Goal: Task Accomplishment & Management: Complete application form

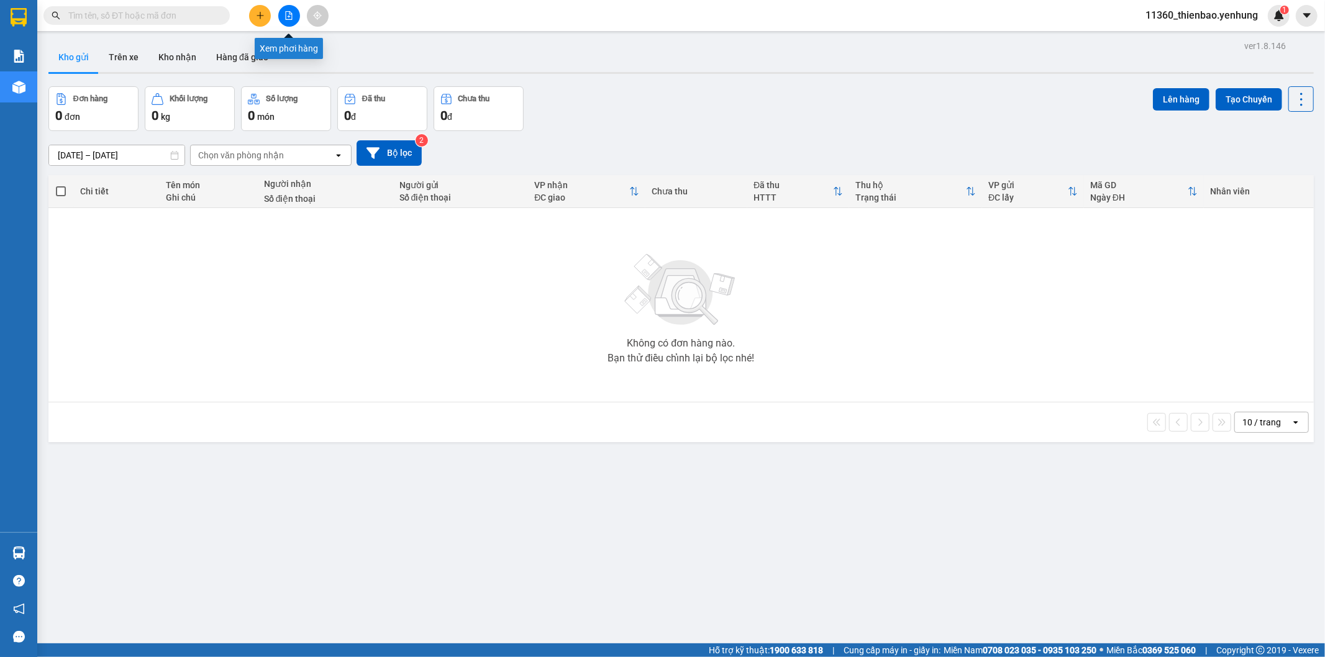
click at [282, 12] on button at bounding box center [289, 16] width 22 height 22
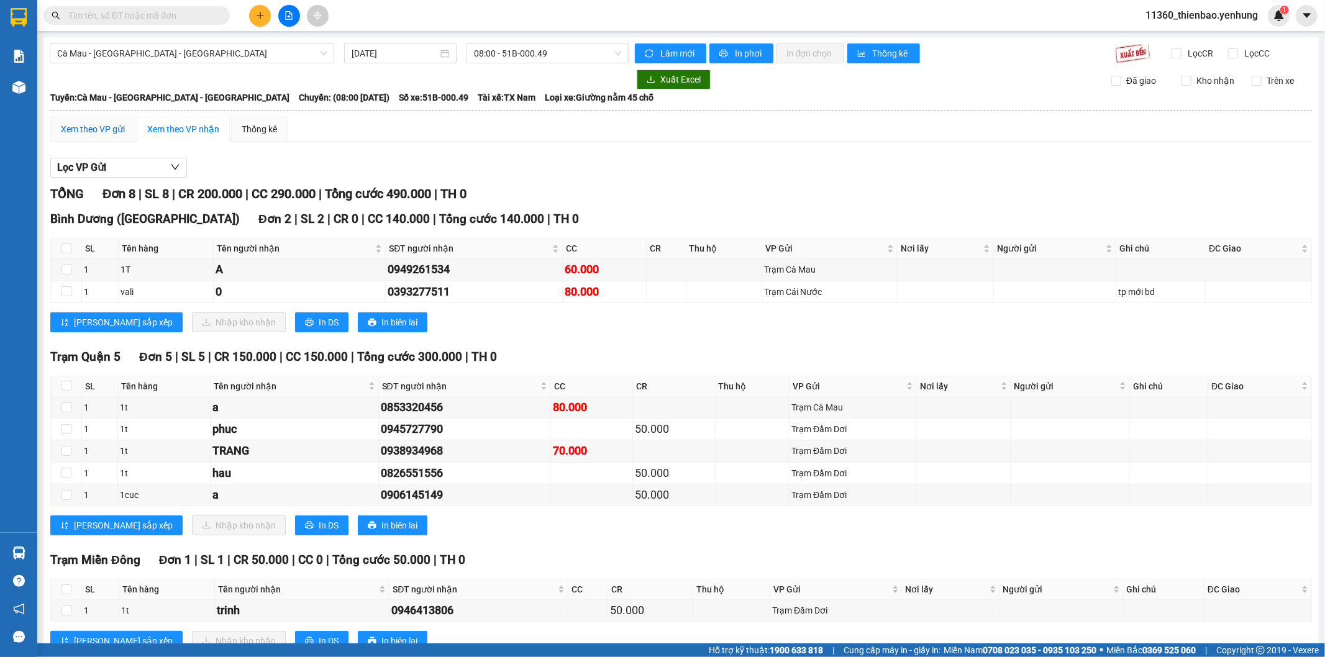
click at [99, 126] on div "Xem theo VP gửi" at bounding box center [93, 129] width 64 height 14
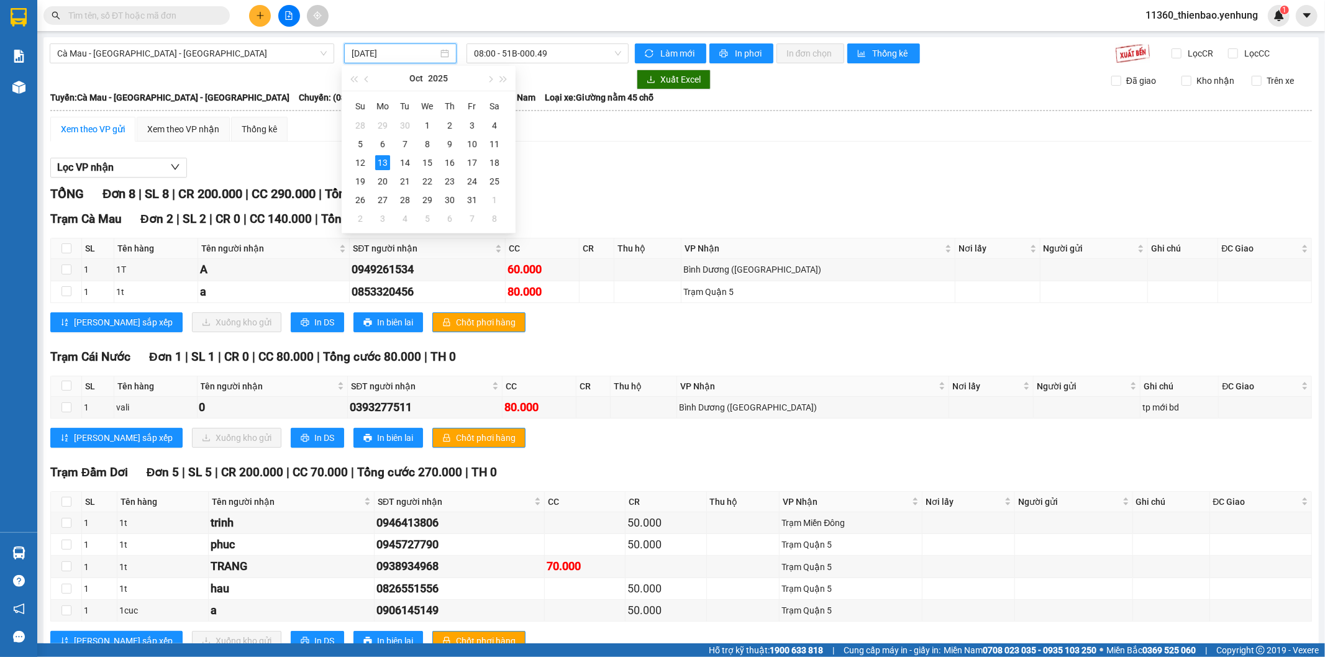
click at [399, 53] on input "[DATE]" at bounding box center [395, 54] width 86 height 14
click at [362, 160] on div "12" at bounding box center [360, 162] width 15 height 15
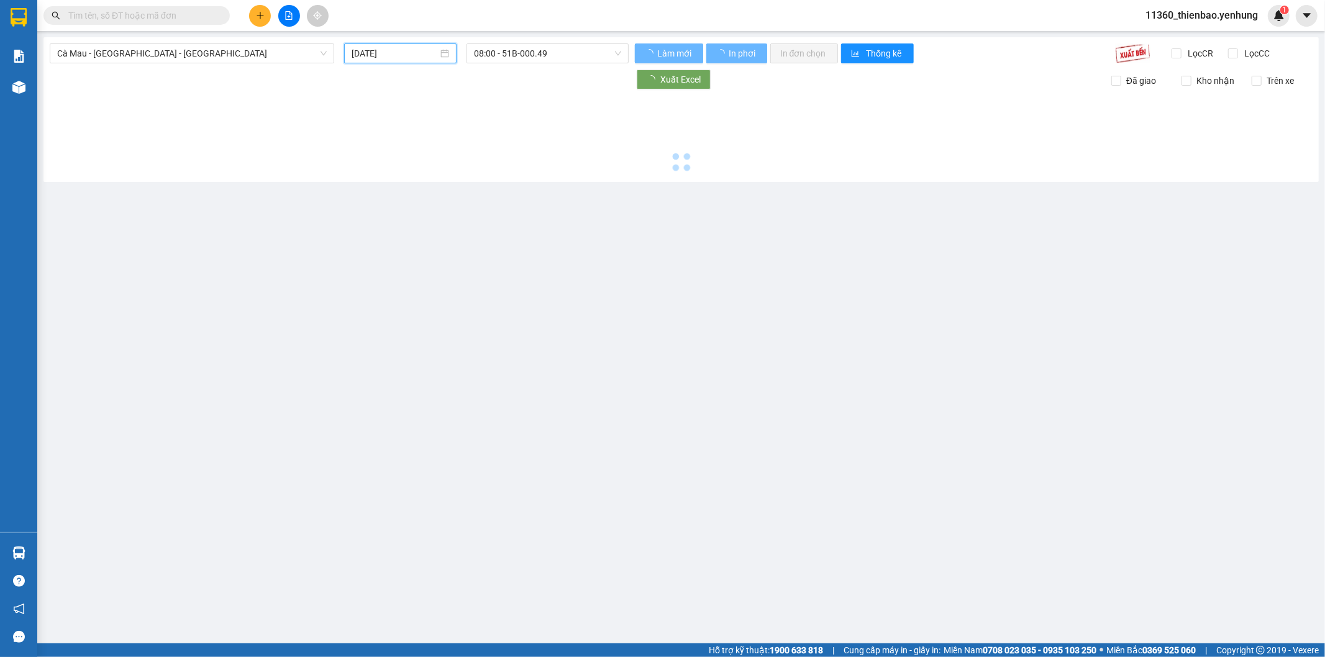
type input "[DATE]"
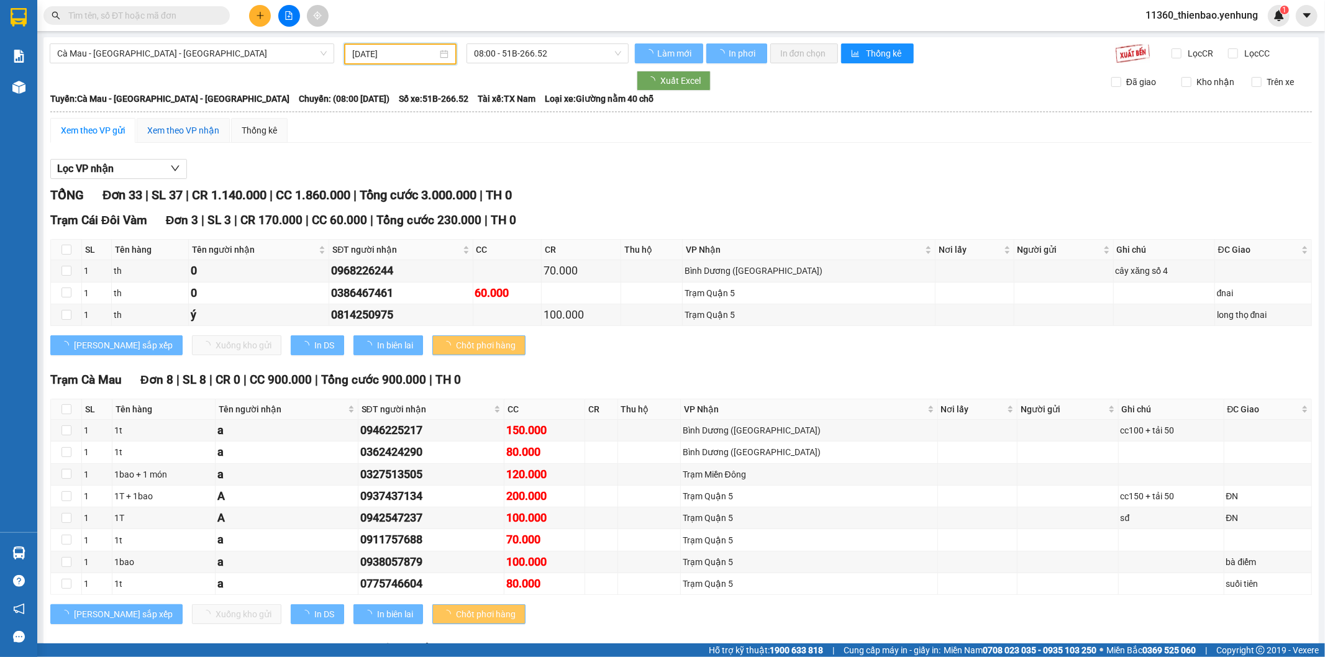
click at [160, 131] on div "Xem theo VP nhận" at bounding box center [183, 131] width 72 height 14
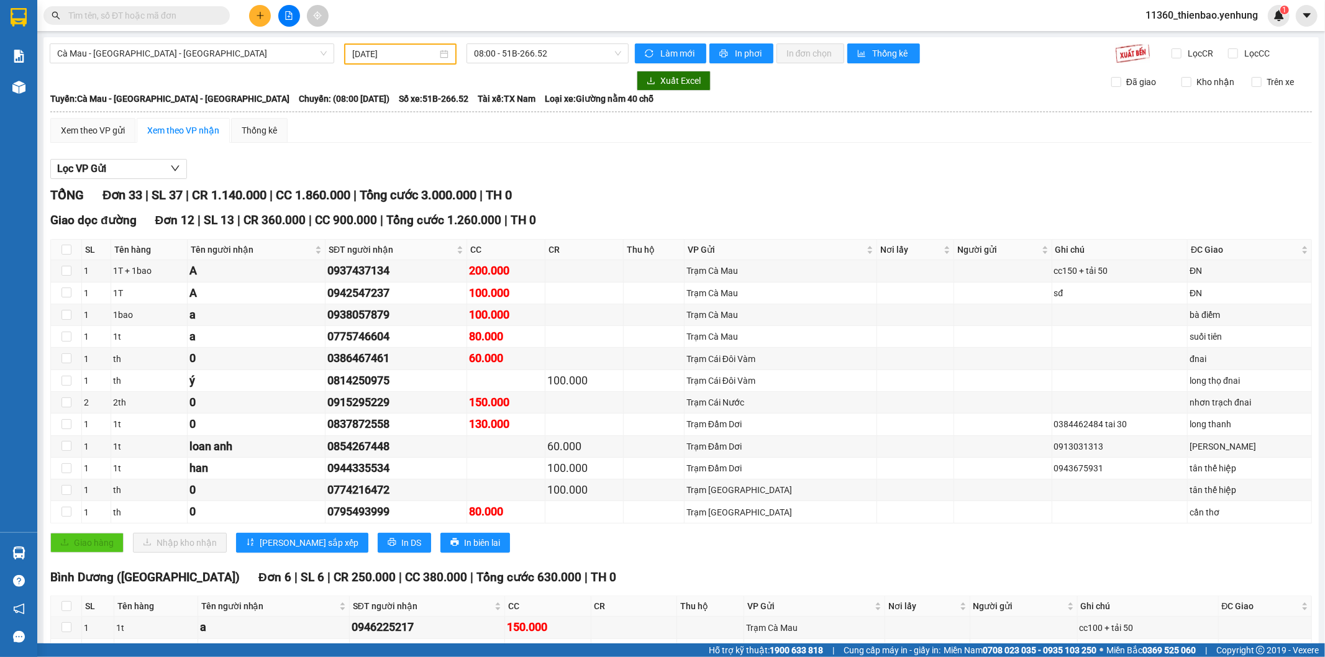
click at [635, 556] on div "Giao dọc đường Đơn 12 | SL 13 | CR 360.000 | CC 900.000 | Tổng cước 1.260.000 |…" at bounding box center [680, 386] width 1261 height 350
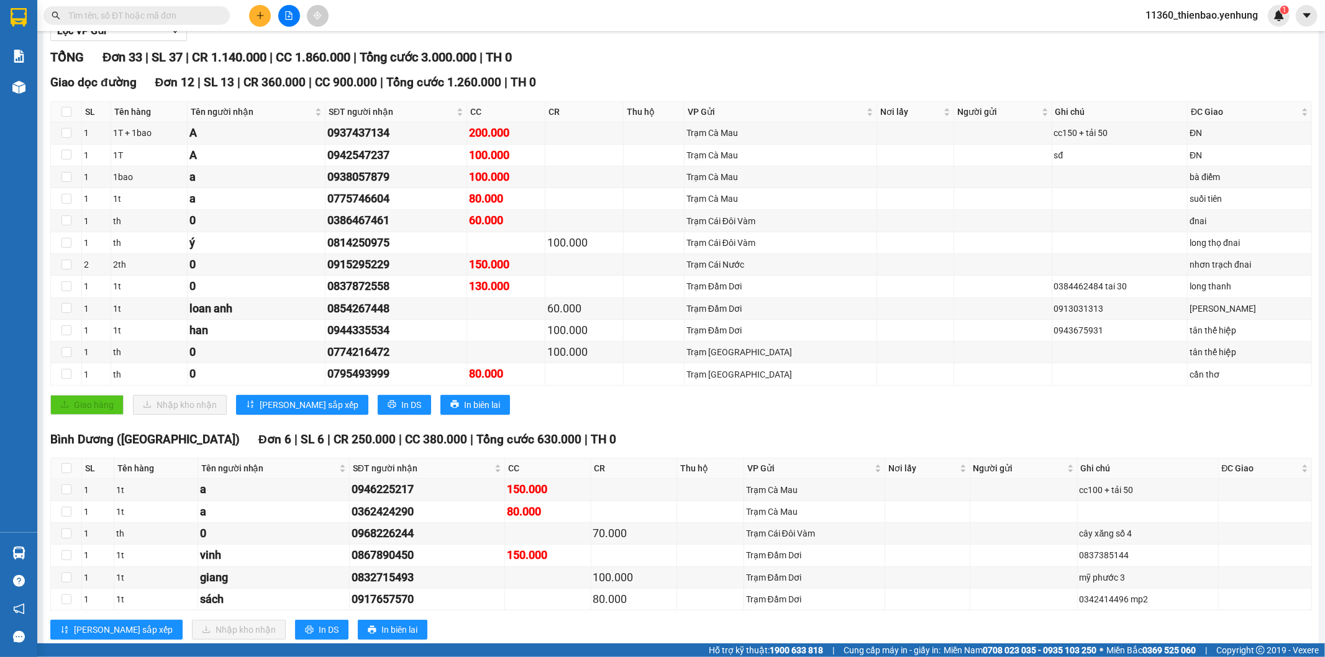
drag, startPoint x: 902, startPoint y: 416, endPoint x: 885, endPoint y: 391, distance: 30.0
click at [897, 411] on div "Giao dọc đường Đơn 12 | SL 13 | CR 360.000 | CC 900.000 | Tổng cước 1.260.000 |…" at bounding box center [680, 248] width 1261 height 350
click at [578, 70] on div "TỔNG Đơn 33 | SL 37 | CR 1.140.000 | CC 1.860.000 | Tổng cước 3.000.000 | TH 0 …" at bounding box center [680, 656] width 1261 height 1217
click at [401, 399] on span "In DS" at bounding box center [411, 405] width 20 height 14
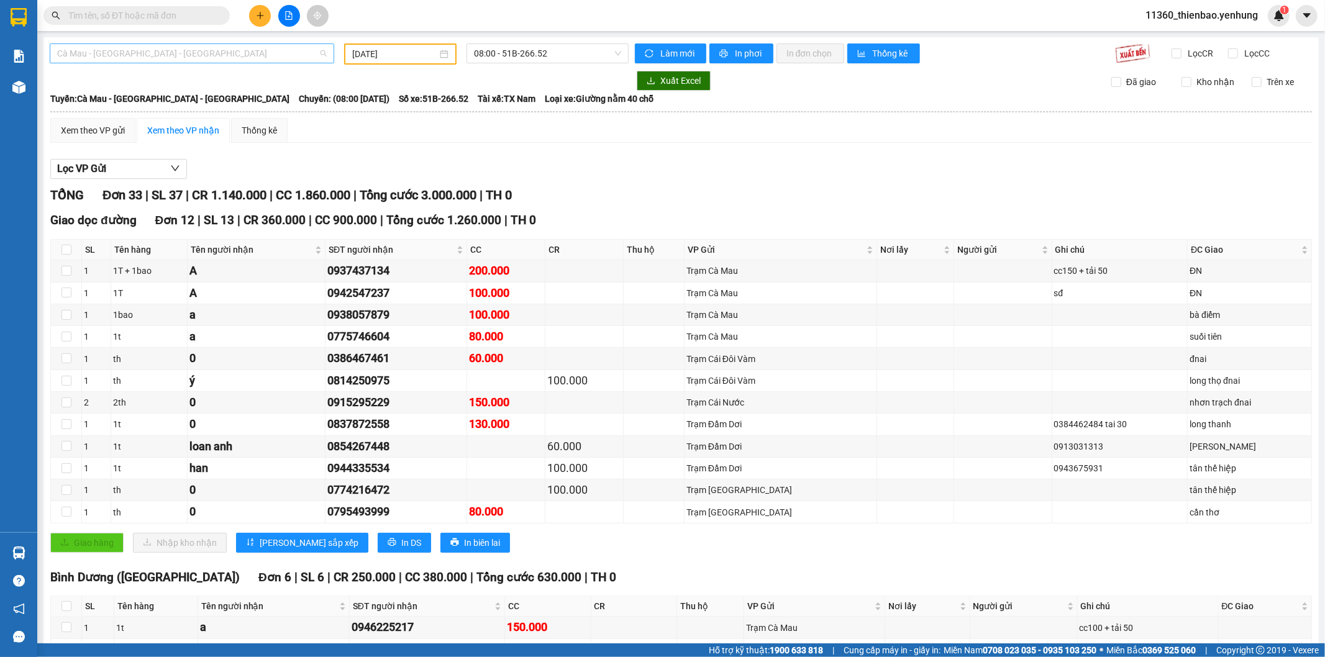
click at [186, 53] on span "Cà Mau - [GEOGRAPHIC_DATA] - [GEOGRAPHIC_DATA]" at bounding box center [192, 53] width 270 height 19
click at [132, 120] on div "Đồng Nai - [GEOGRAPHIC_DATA] - Cà Mau" at bounding box center [190, 118] width 267 height 14
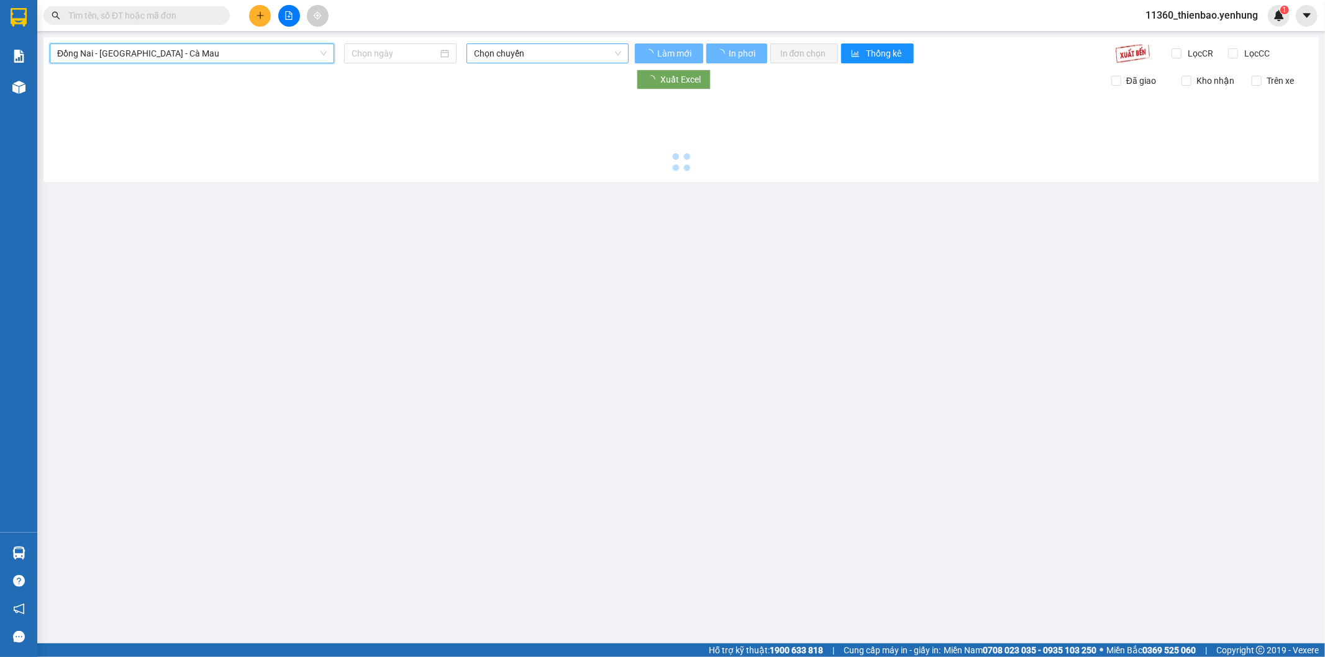
type input "[DATE]"
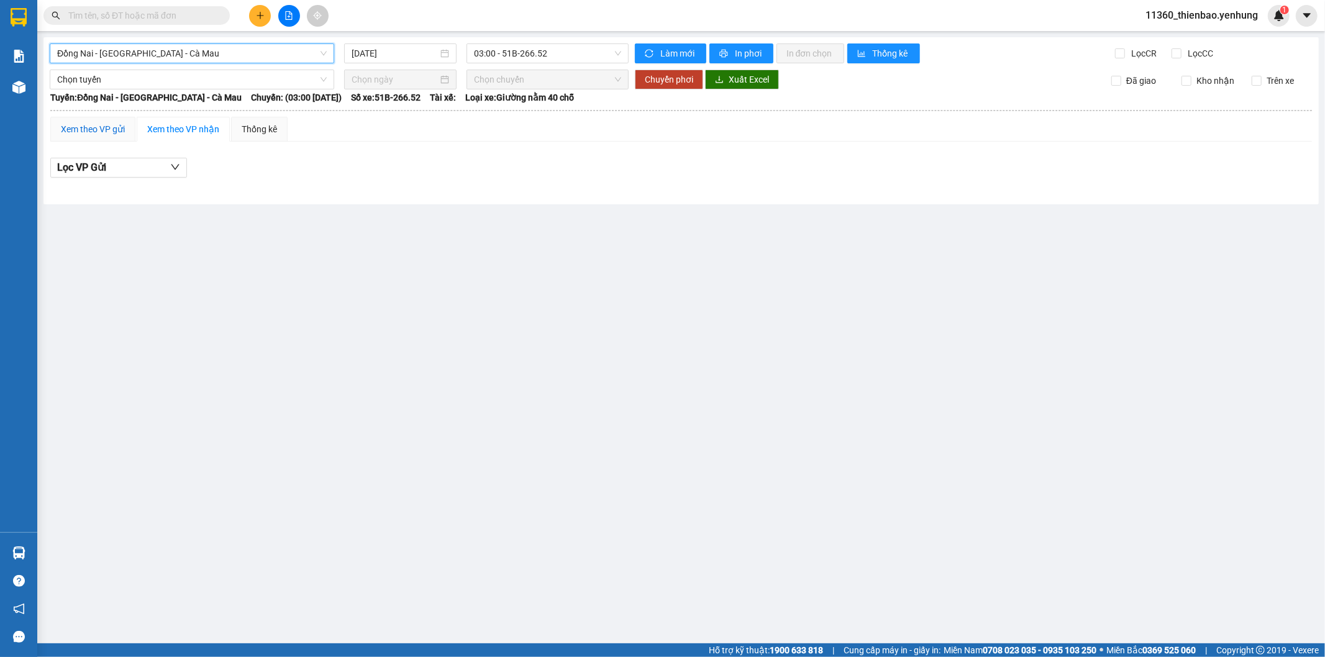
click at [82, 129] on div "Xem theo VP gửi" at bounding box center [93, 129] width 64 height 14
click at [1189, 17] on span "11360_thienbao.yenhung" at bounding box center [1201, 15] width 132 height 16
click at [1184, 40] on span "Đăng xuất" at bounding box center [1207, 39] width 106 height 14
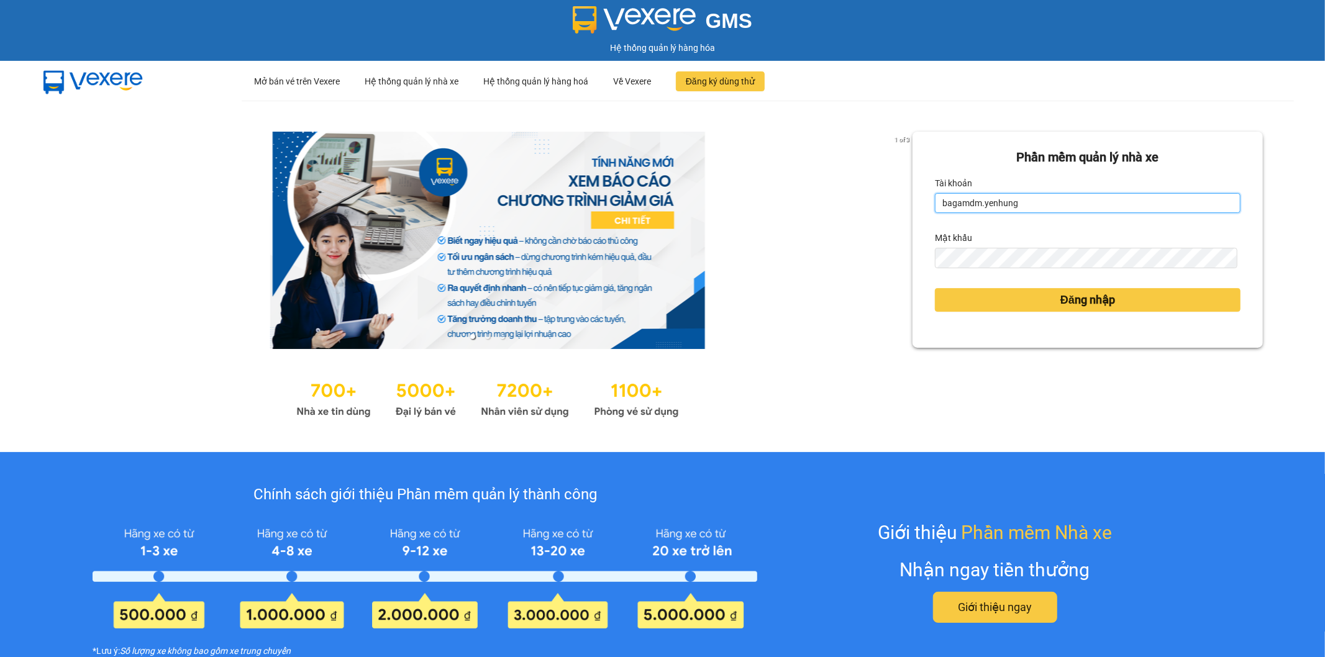
click at [977, 201] on input "bagamdm.yenhung" at bounding box center [1088, 203] width 306 height 20
type input "bagaquan5.yenhung"
click at [1007, 303] on button "Đăng nhập" at bounding box center [1088, 300] width 306 height 24
click at [1066, 299] on span "Đăng nhập" at bounding box center [1087, 299] width 55 height 17
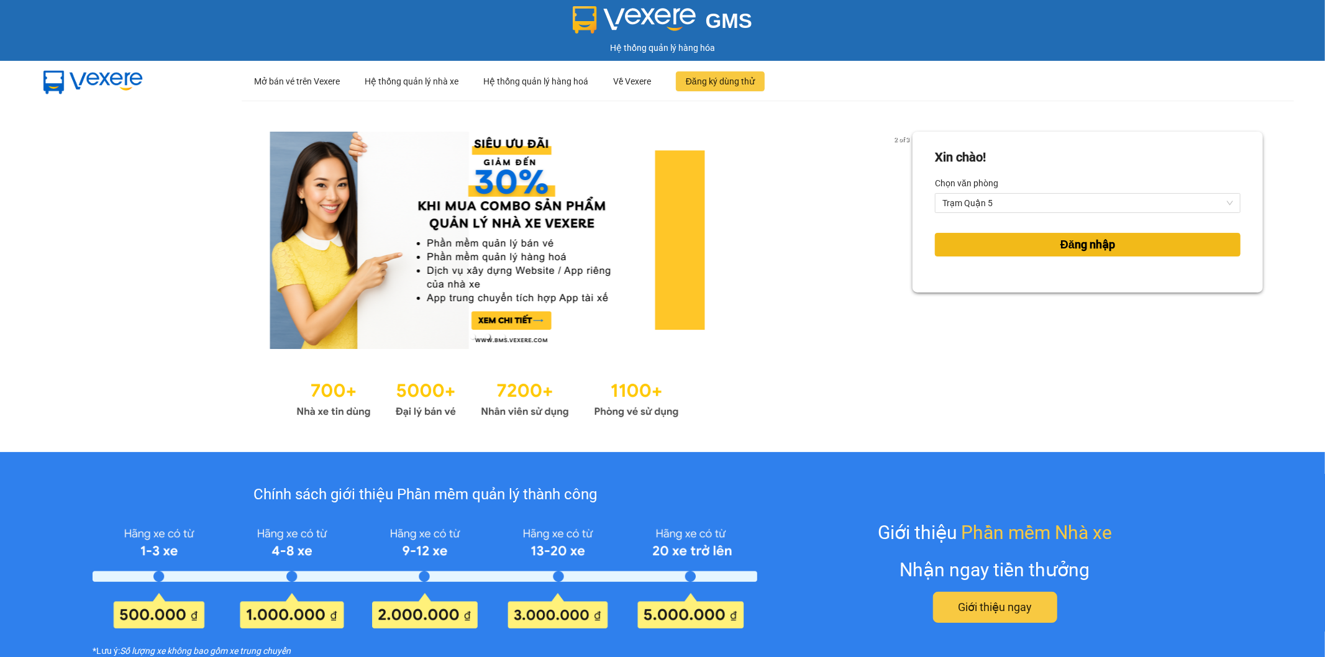
click at [1007, 237] on button "Đăng nhập" at bounding box center [1088, 245] width 306 height 24
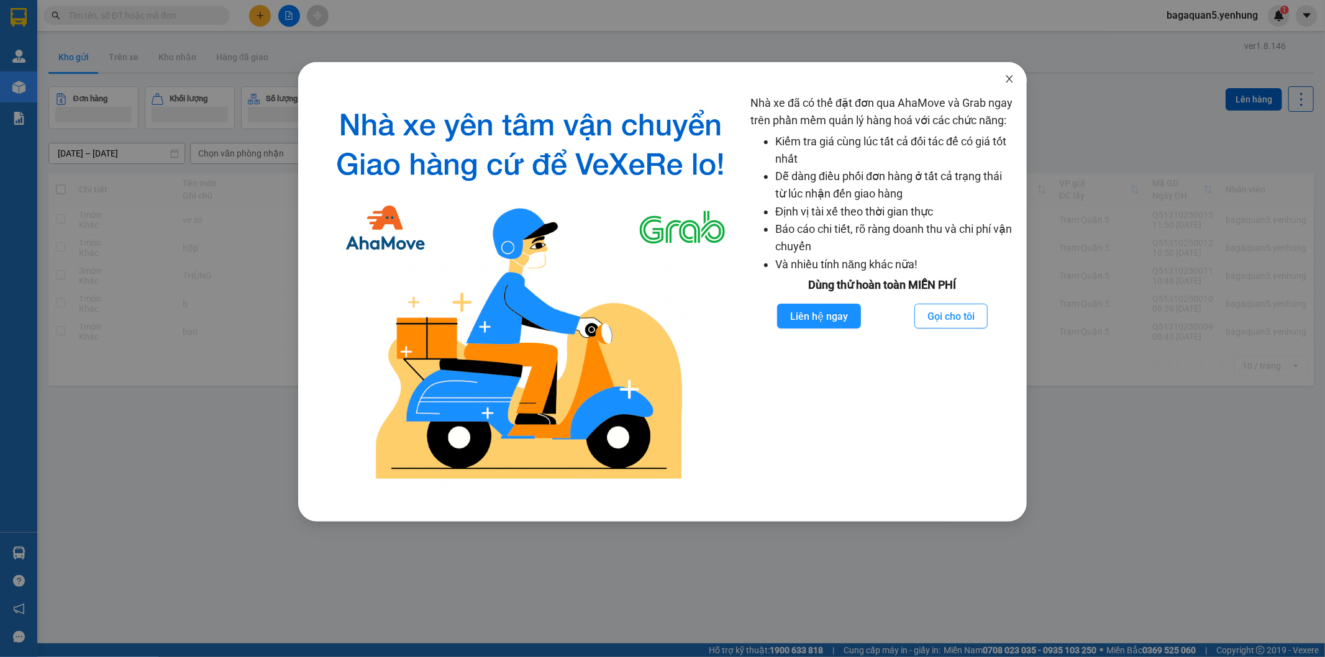
click at [1015, 76] on span "Close" at bounding box center [1009, 79] width 35 height 35
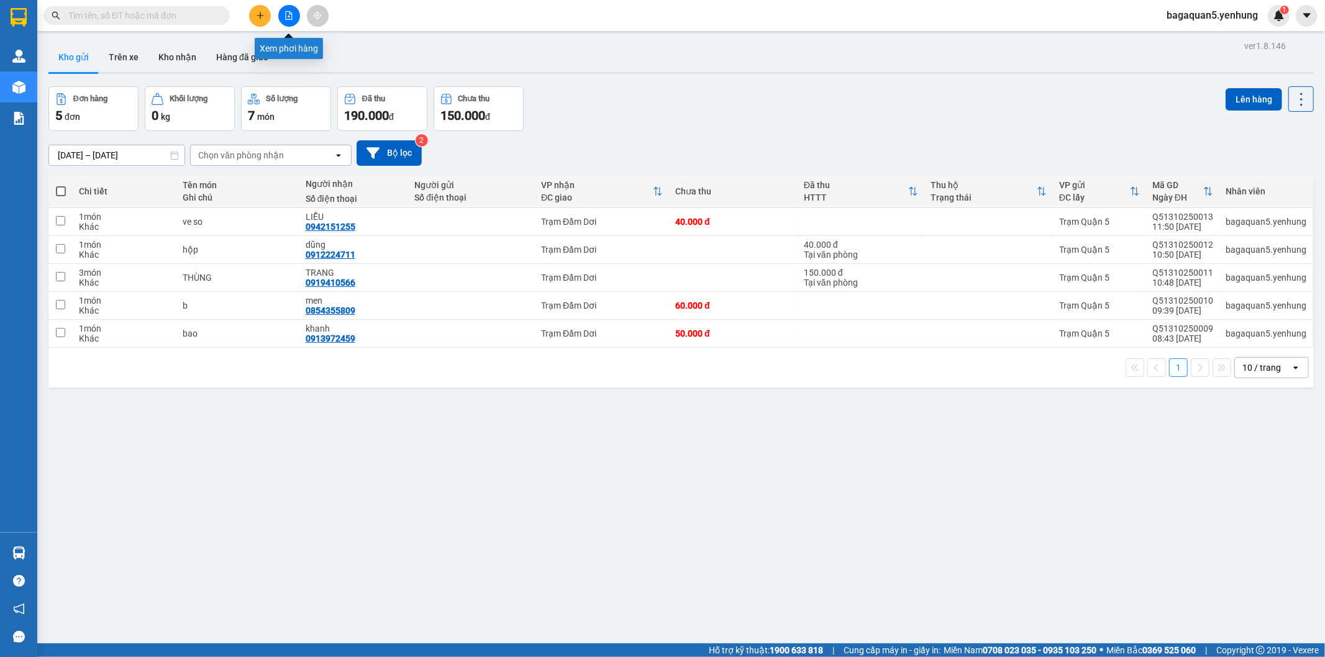
click at [292, 14] on button at bounding box center [289, 16] width 22 height 22
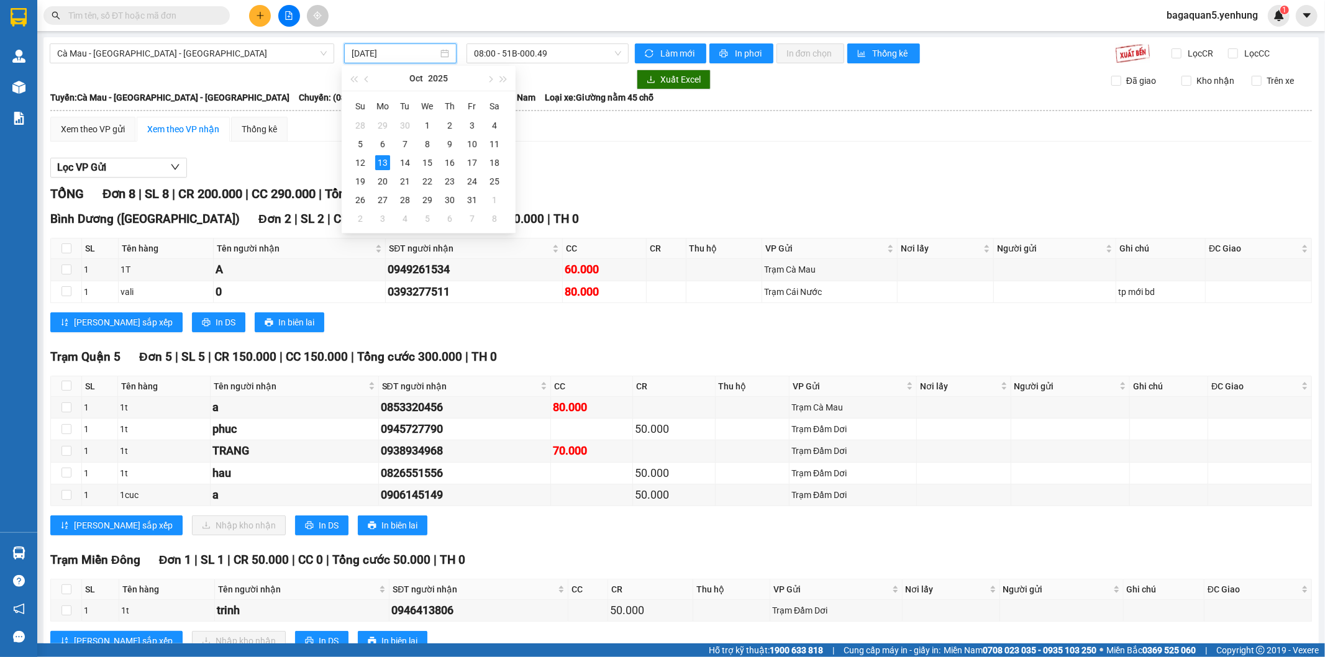
click at [404, 60] on input "[DATE]" at bounding box center [395, 54] width 86 height 14
click at [359, 165] on div "12" at bounding box center [360, 162] width 15 height 15
type input "[DATE]"
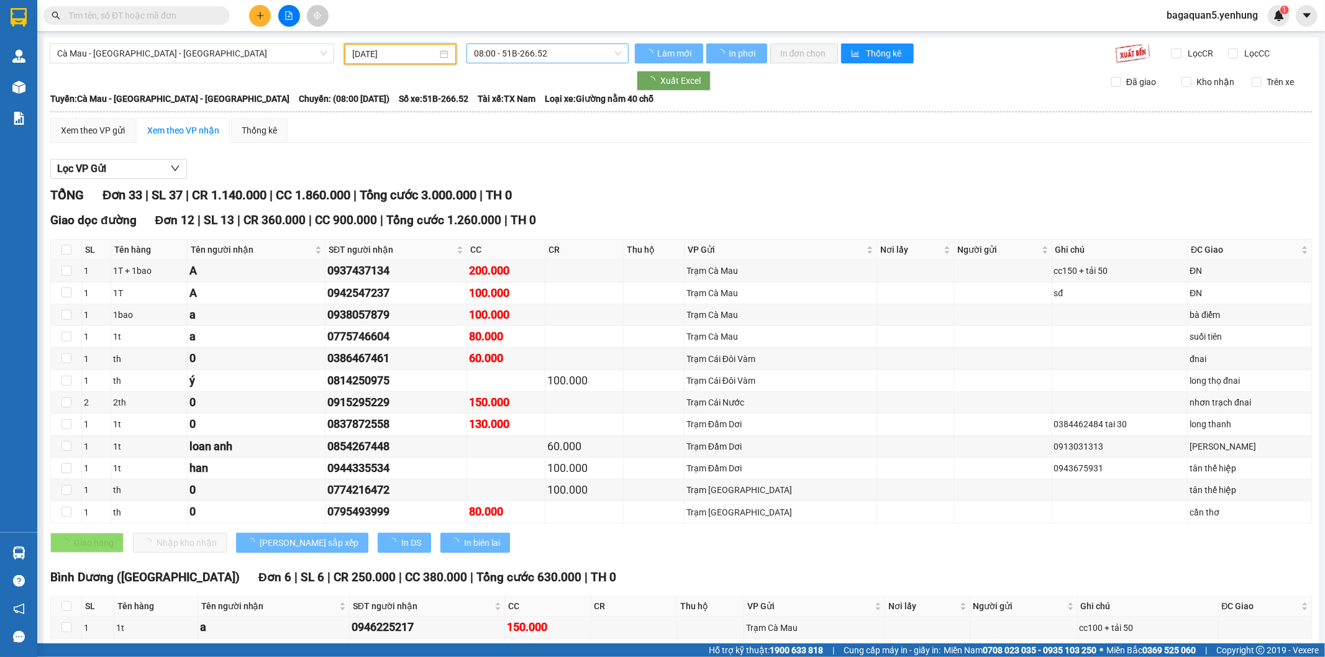
click at [506, 52] on span "08:00 - 51B-266.52" at bounding box center [547, 53] width 147 height 19
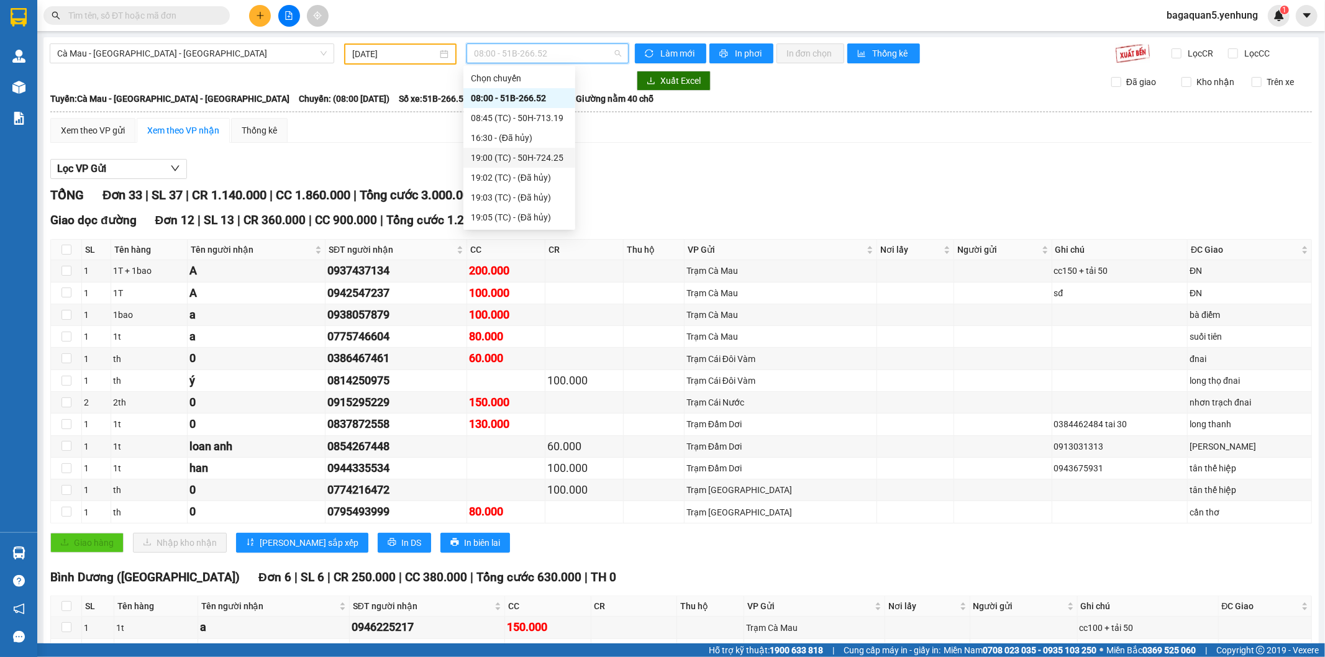
click at [504, 155] on div "19:00 (TC) - 50H-724.25" at bounding box center [519, 158] width 97 height 14
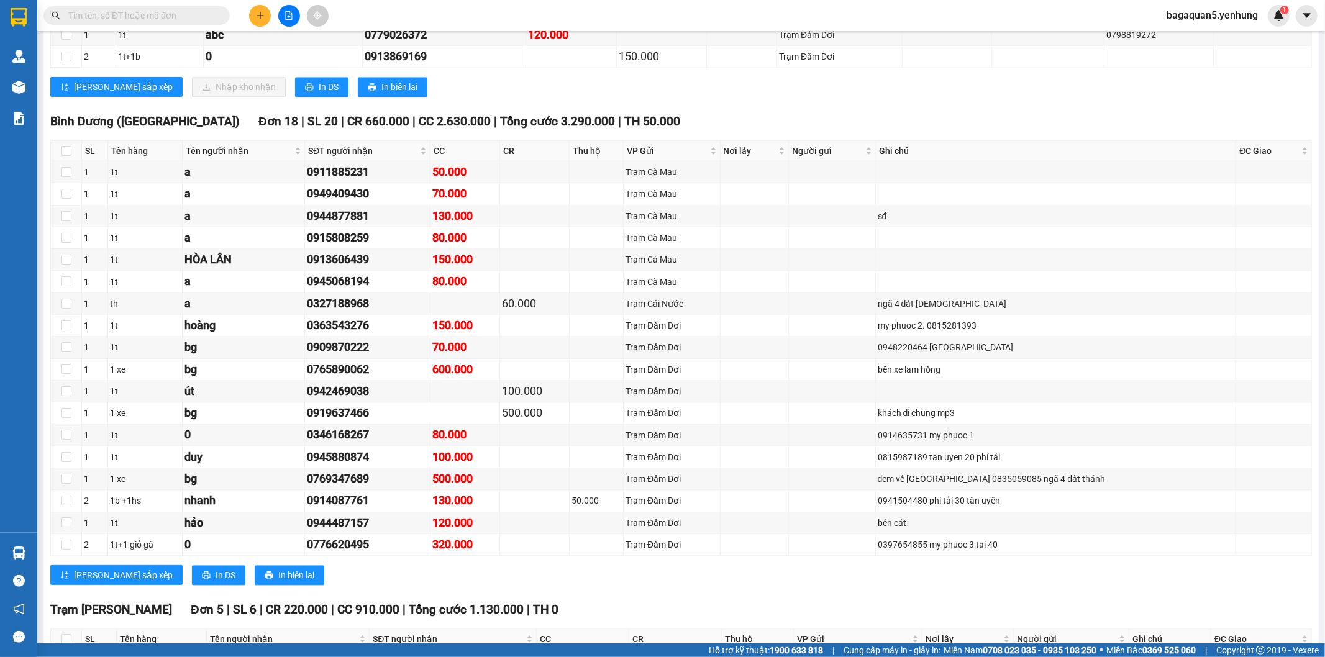
scroll to position [2323, 0]
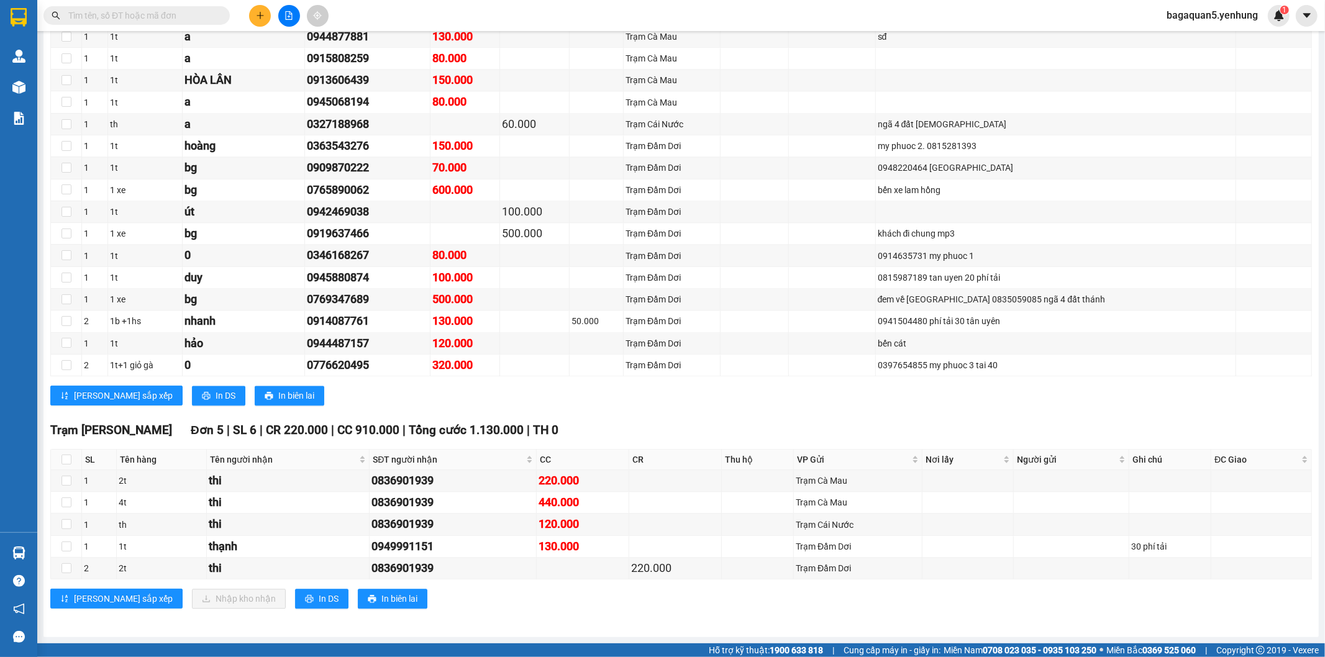
drag, startPoint x: 1230, startPoint y: 12, endPoint x: 1220, endPoint y: 20, distance: 12.8
click at [1228, 13] on span "bagaquan5.yenhung" at bounding box center [1211, 15] width 111 height 16
drag, startPoint x: 1200, startPoint y: 42, endPoint x: 1188, endPoint y: 38, distance: 12.4
click at [1188, 38] on span "Đăng xuất" at bounding box center [1218, 39] width 85 height 14
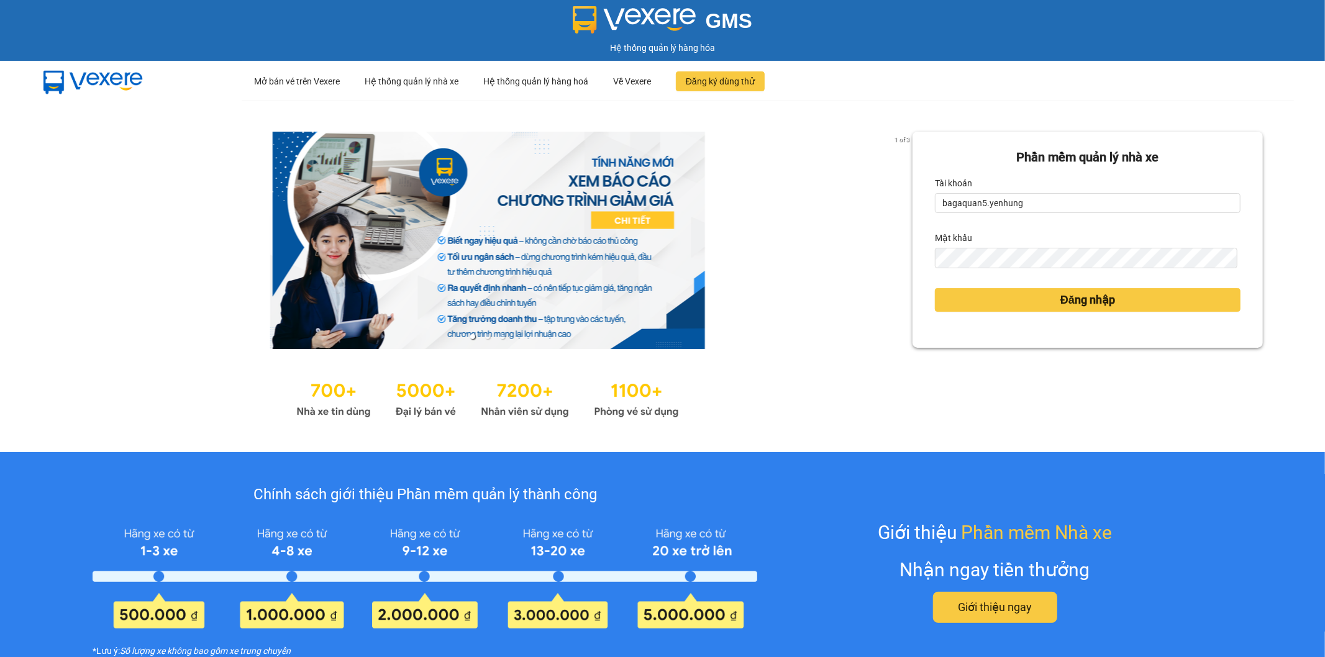
click at [1001, 217] on form "Phần mềm quản lý nhà xe Tài khoản bagaquan5.yenhung Mật khẩu Đăng nhập" at bounding box center [1088, 240] width 306 height 184
click at [1004, 206] on input "bagaquan5.yenhung" at bounding box center [1088, 203] width 306 height 20
drag, startPoint x: 1004, startPoint y: 206, endPoint x: 1008, endPoint y: 213, distance: 8.1
click at [1008, 213] on input "bagaquan5.yenhung" at bounding box center [1088, 203] width 306 height 20
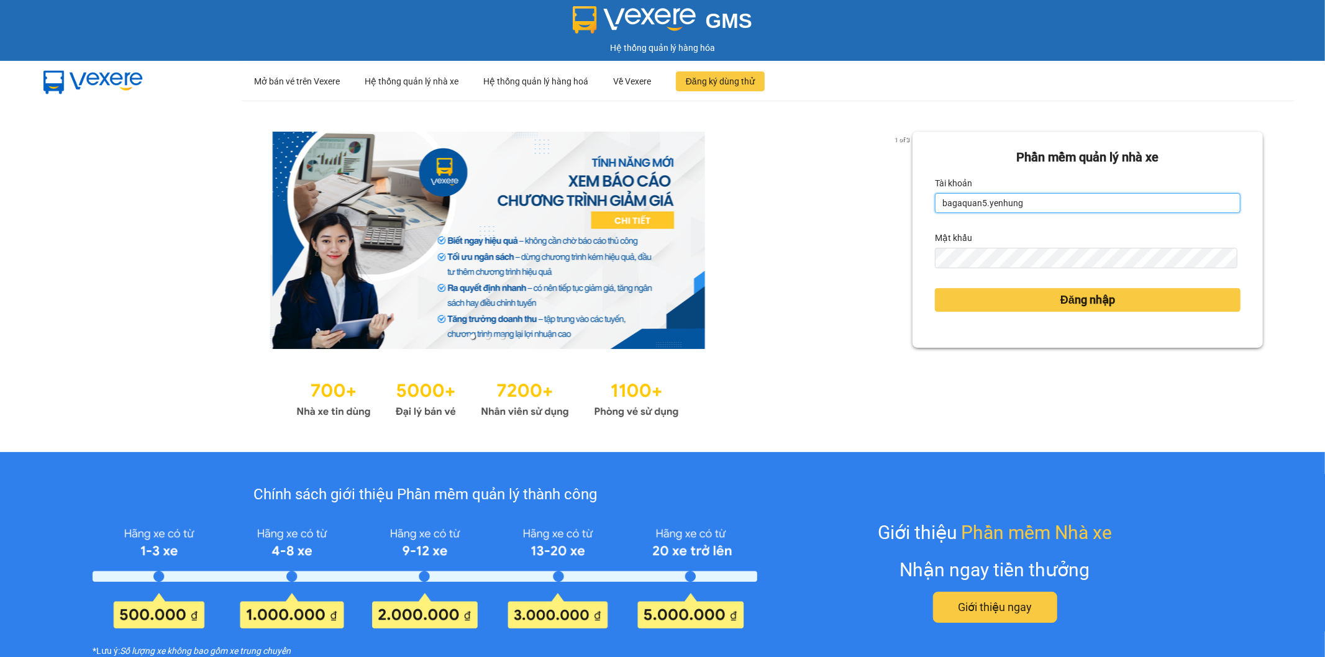
type input "bagamdm.yenhung"
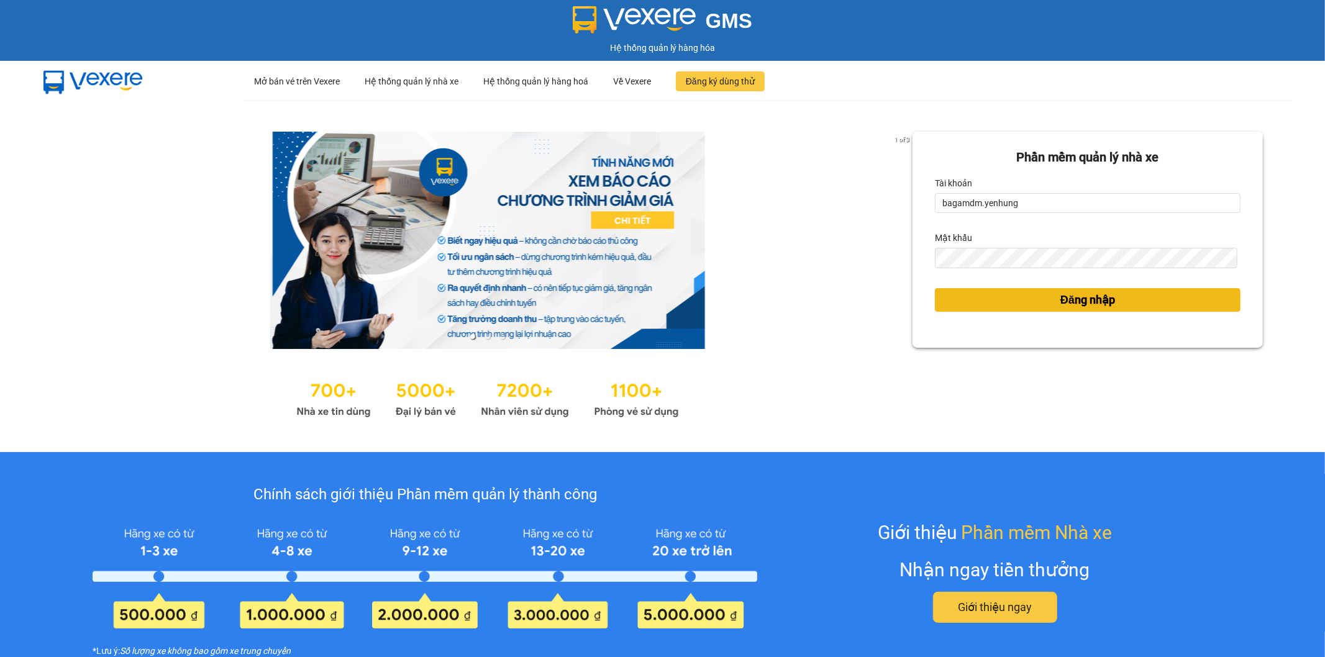
click at [1019, 302] on button "Đăng nhập" at bounding box center [1088, 300] width 306 height 24
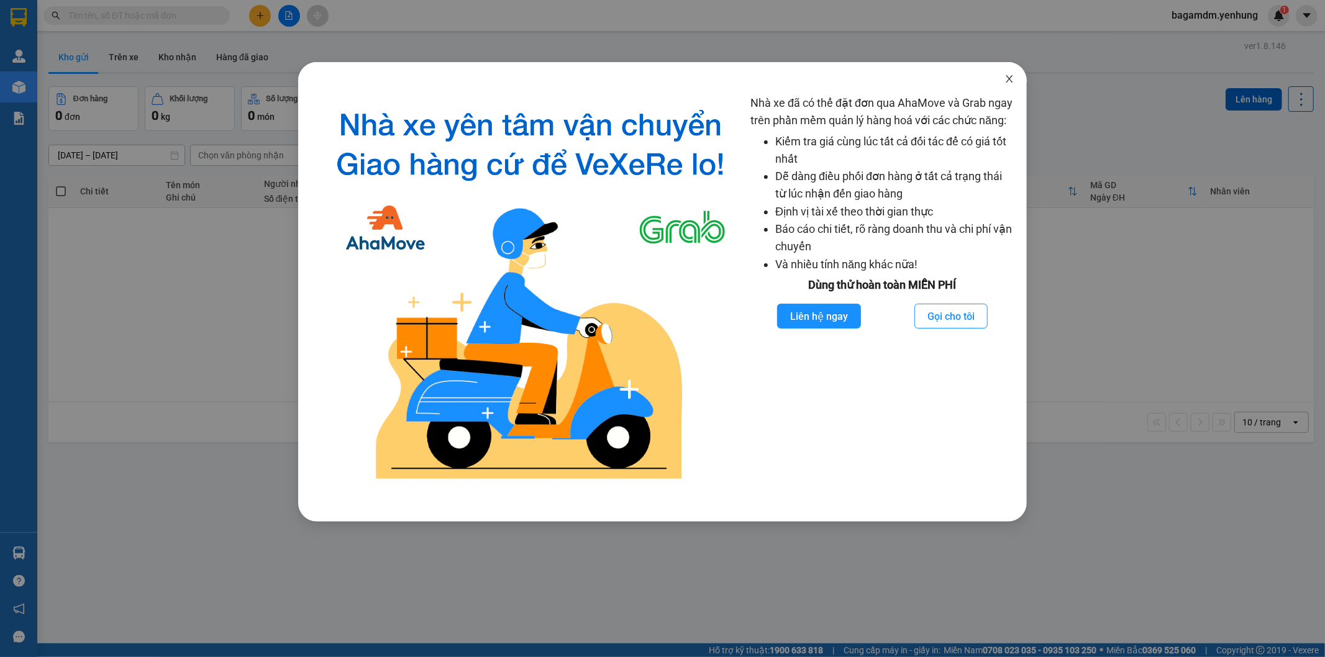
click at [1007, 76] on icon "close" at bounding box center [1008, 78] width 7 height 7
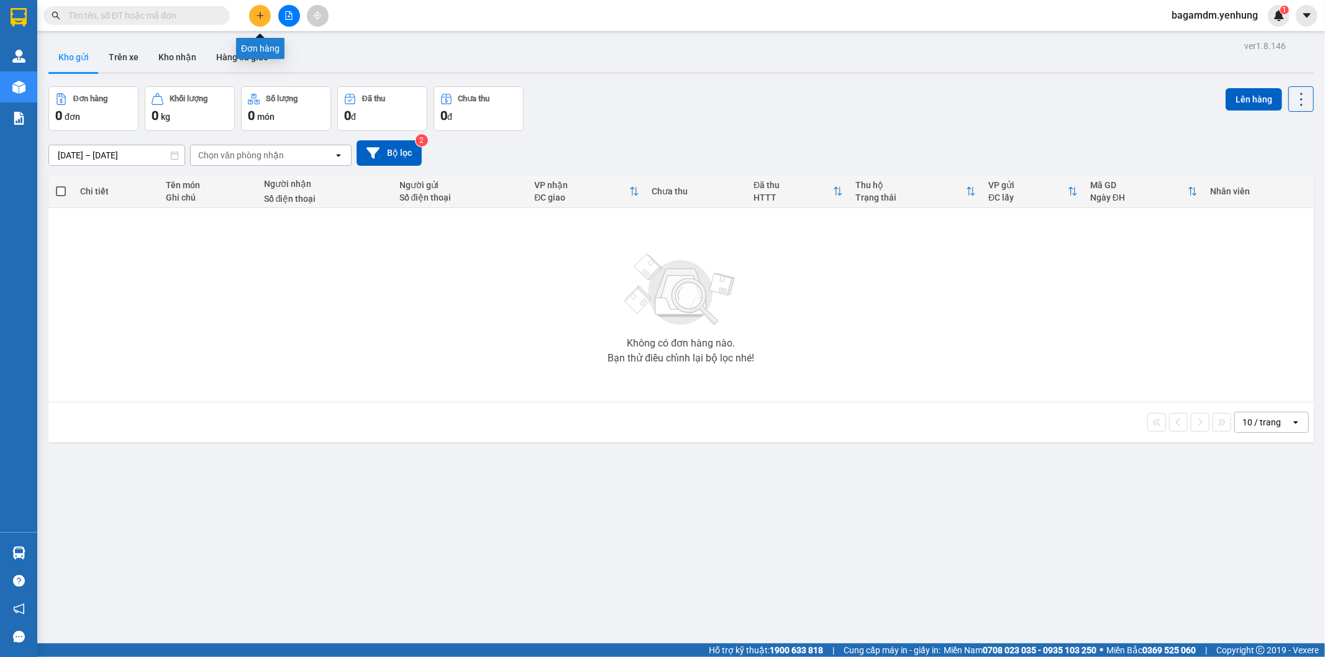
click at [258, 13] on icon "plus" at bounding box center [260, 15] width 9 height 9
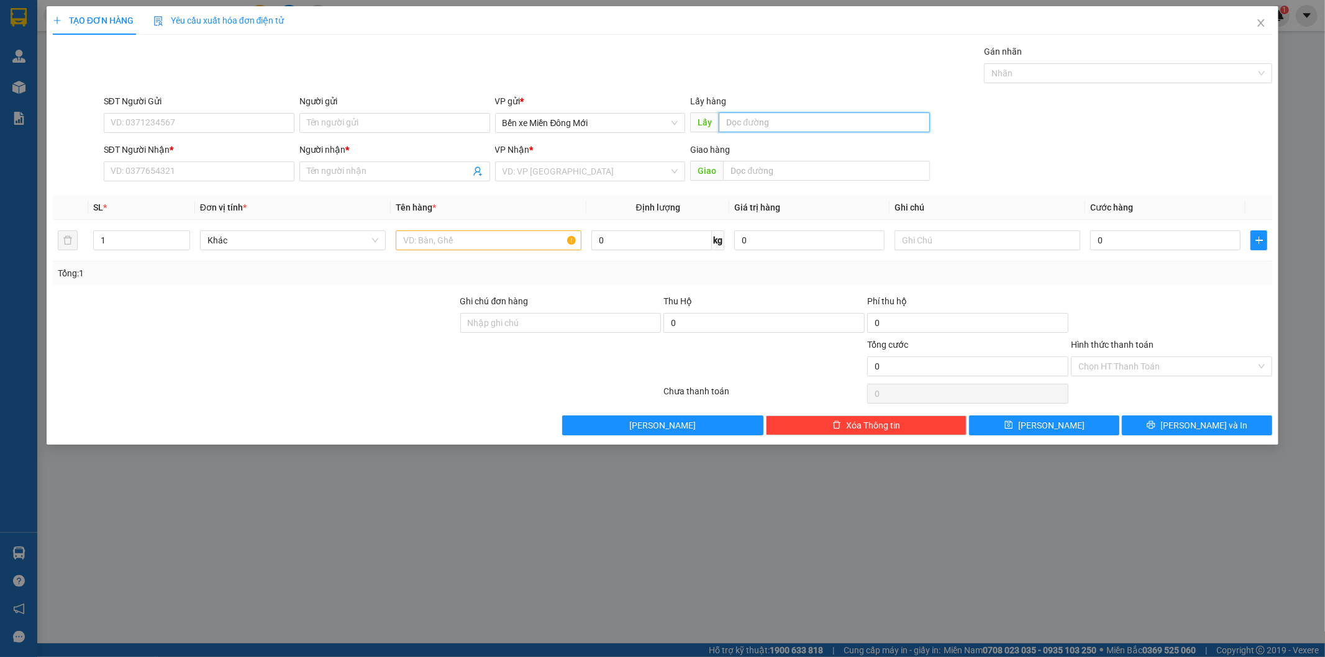
click at [785, 117] on input "text" at bounding box center [824, 122] width 211 height 20
type input "tam phước"
type input "0917804861"
type input "BG"
type input "120.000"
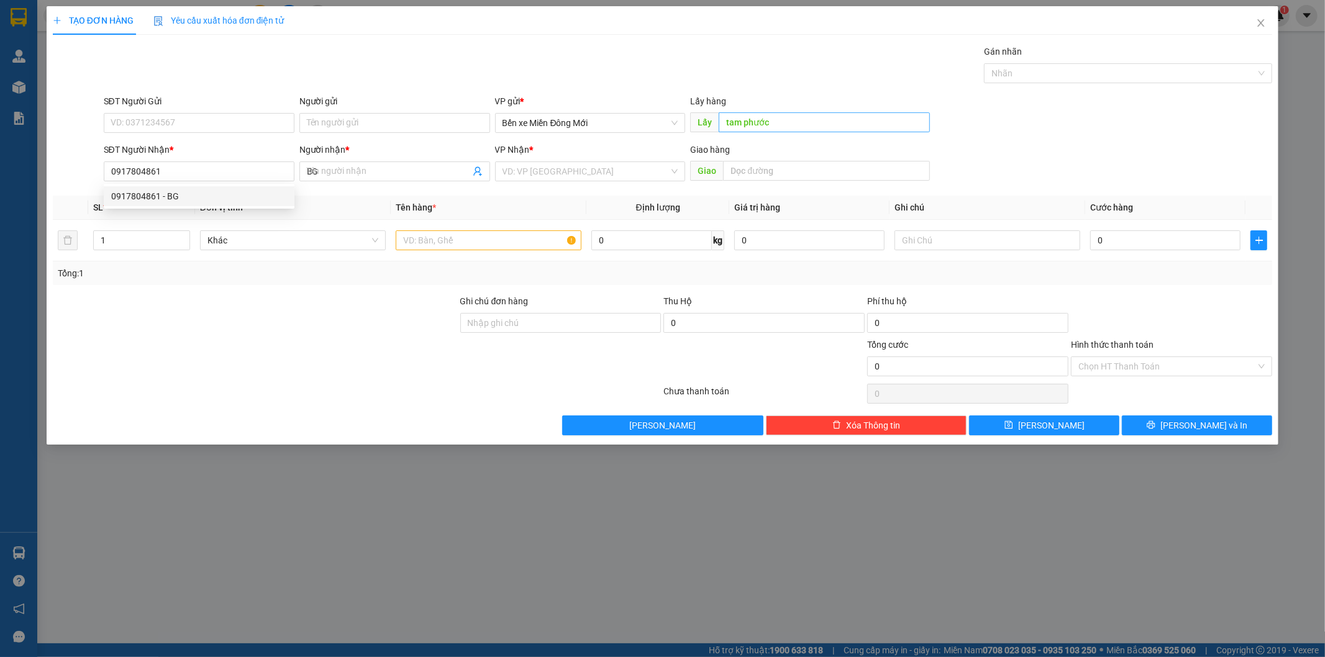
type input "120.000"
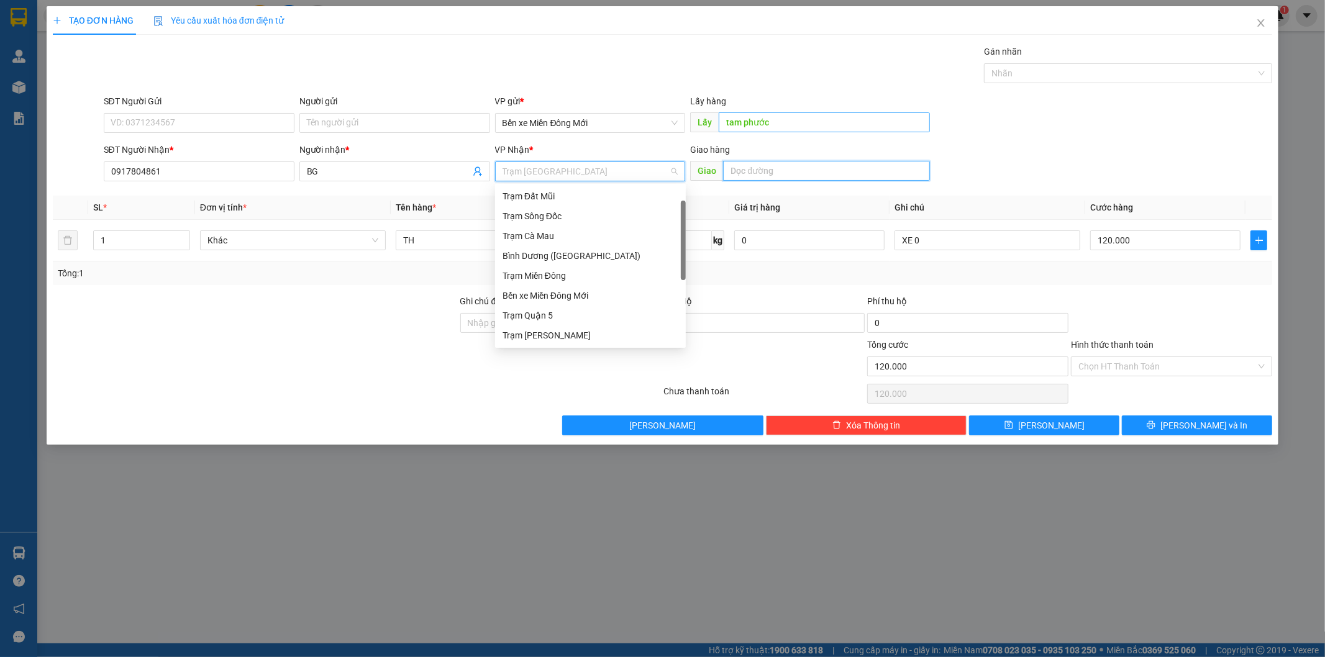
scroll to position [20, 0]
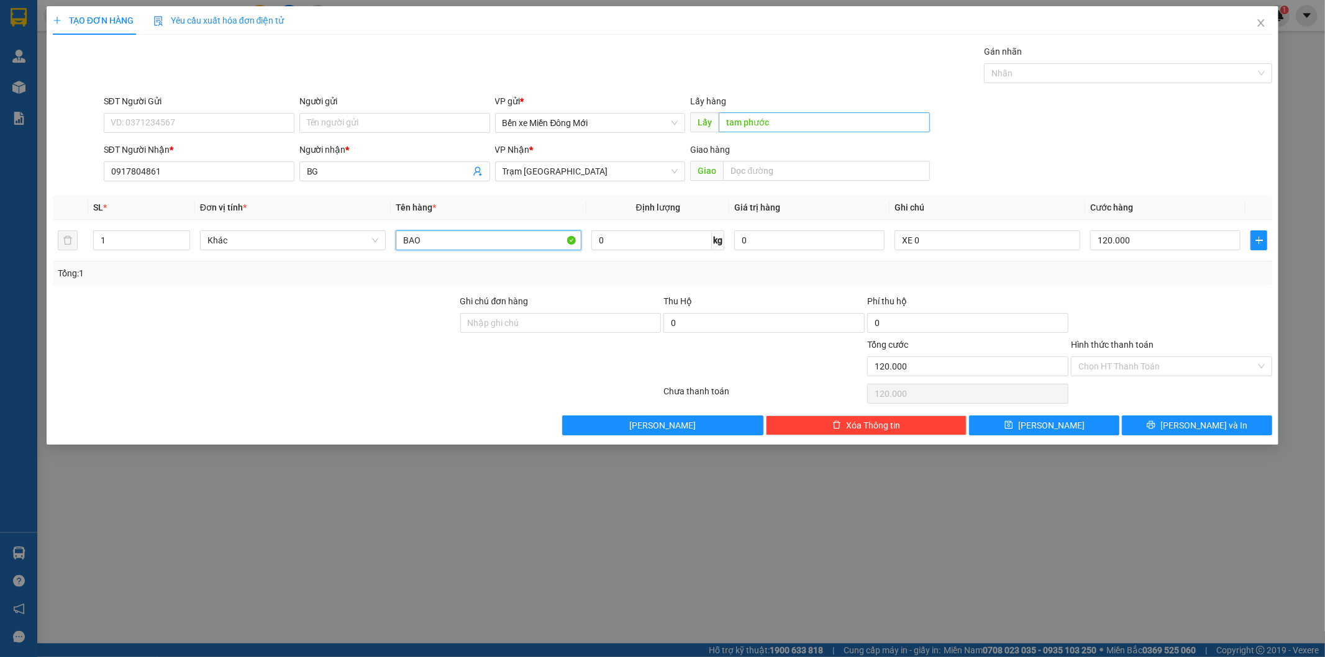
type input "BAO"
type input "XE 19"
type input "1"
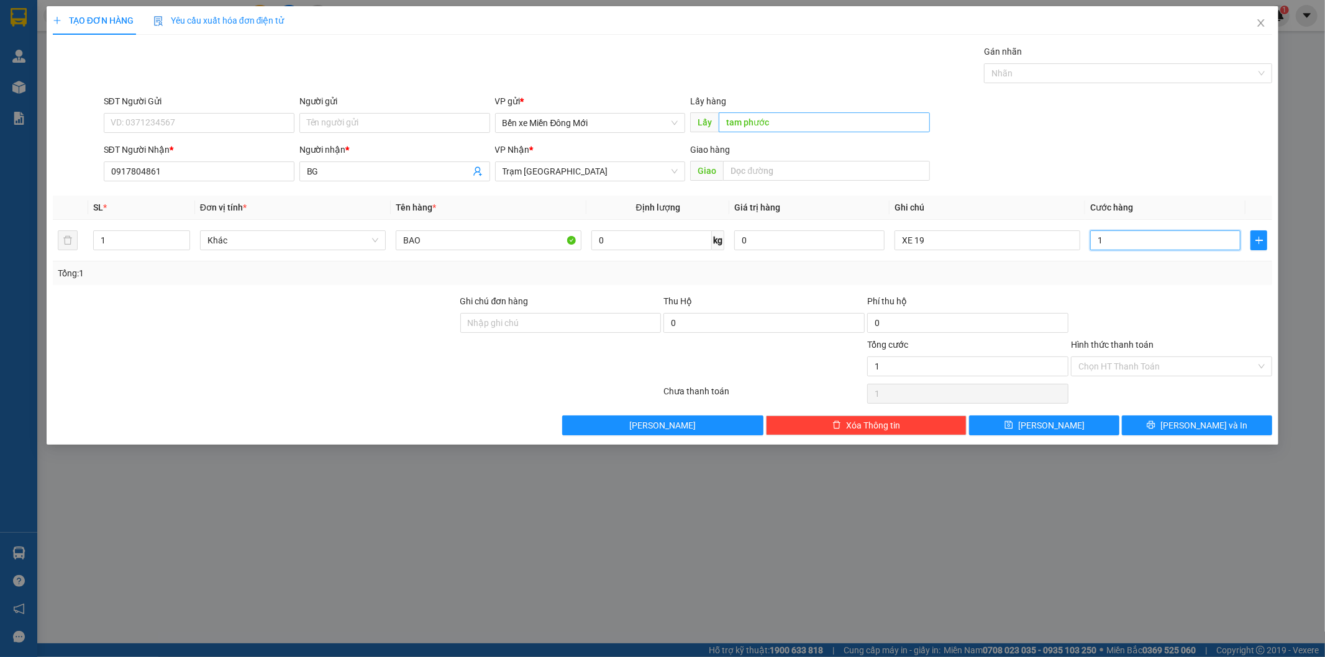
type input "10"
type input "100"
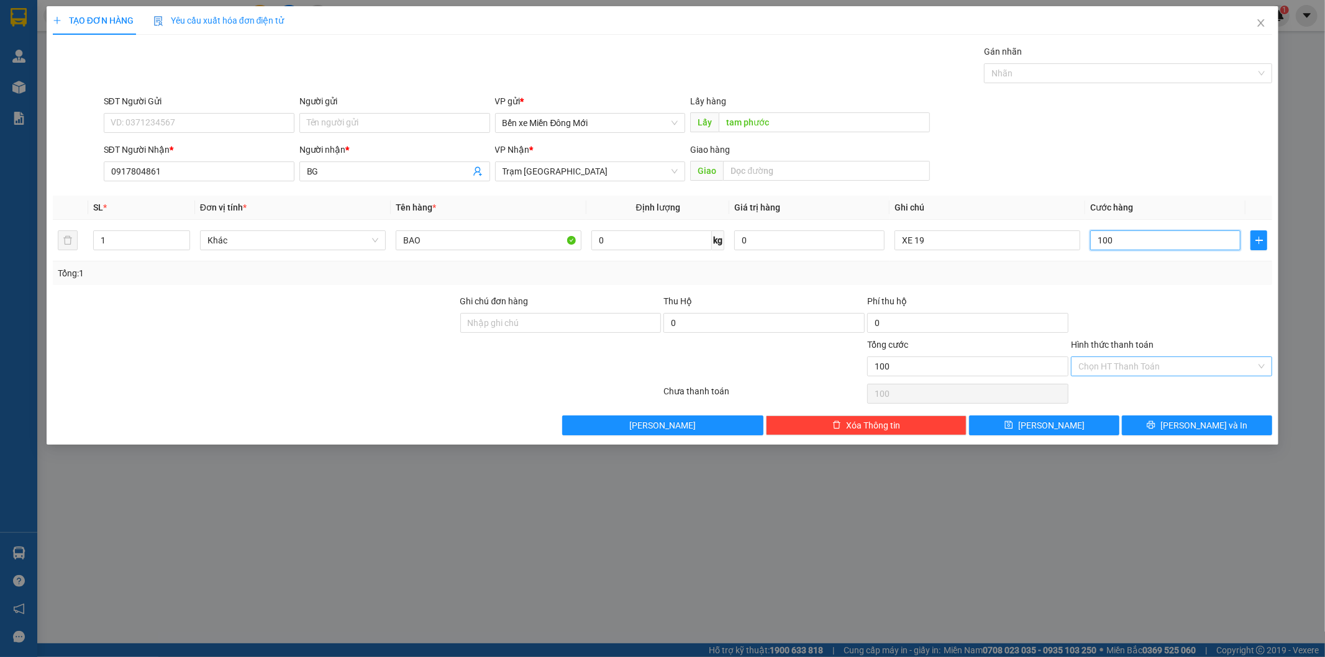
type input "100"
type input "100.000"
drag, startPoint x: 1146, startPoint y: 362, endPoint x: 1122, endPoint y: 386, distance: 33.4
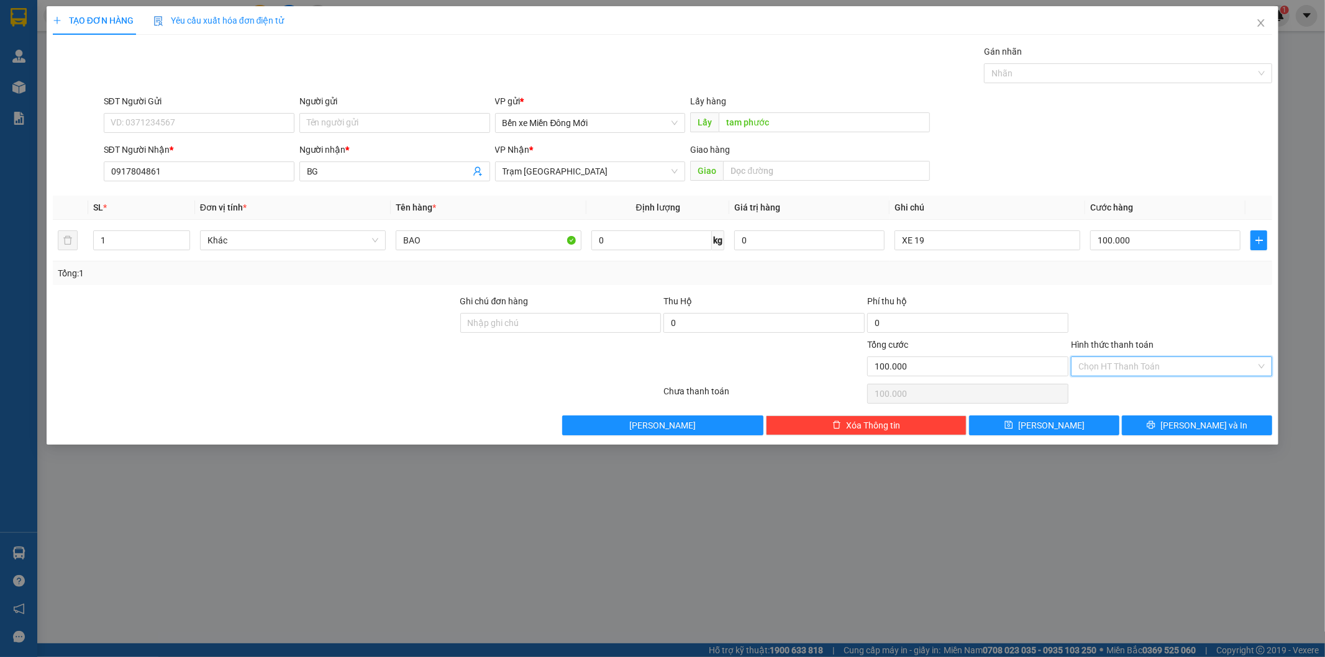
click at [1138, 370] on input "Hình thức thanh toán" at bounding box center [1167, 366] width 178 height 19
click at [1118, 389] on div "Tại văn phòng" at bounding box center [1172, 391] width 186 height 14
type input "0"
click at [1052, 430] on span "[PERSON_NAME]" at bounding box center [1051, 426] width 66 height 14
type input "0"
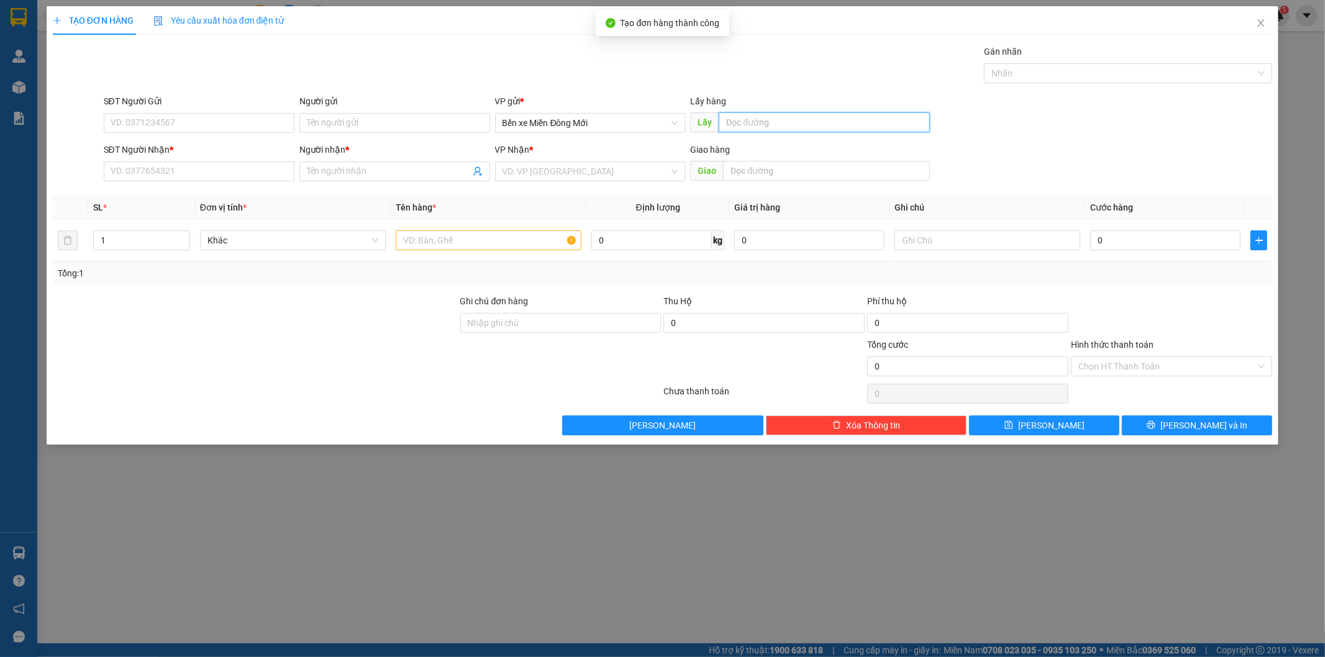
click at [818, 123] on input "text" at bounding box center [824, 122] width 211 height 20
type input "GÒ MÂY"
type input "0827881070"
type input "CÁO"
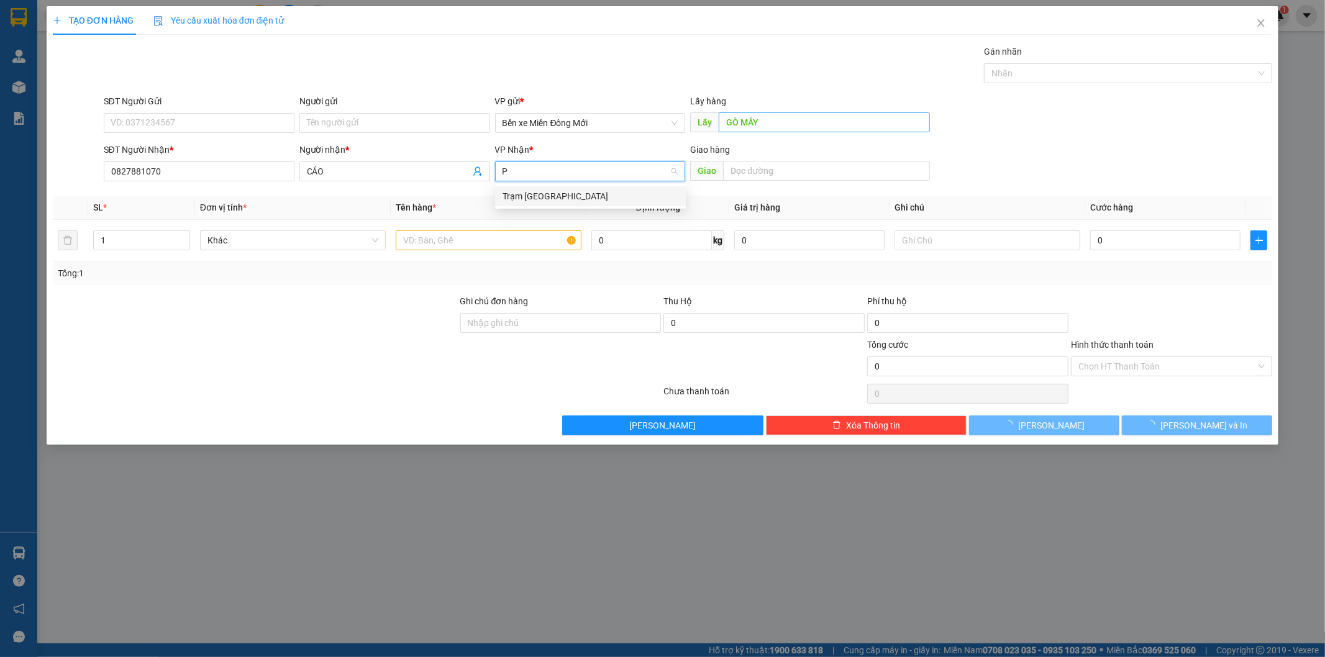
scroll to position [0, 0]
type input "PT"
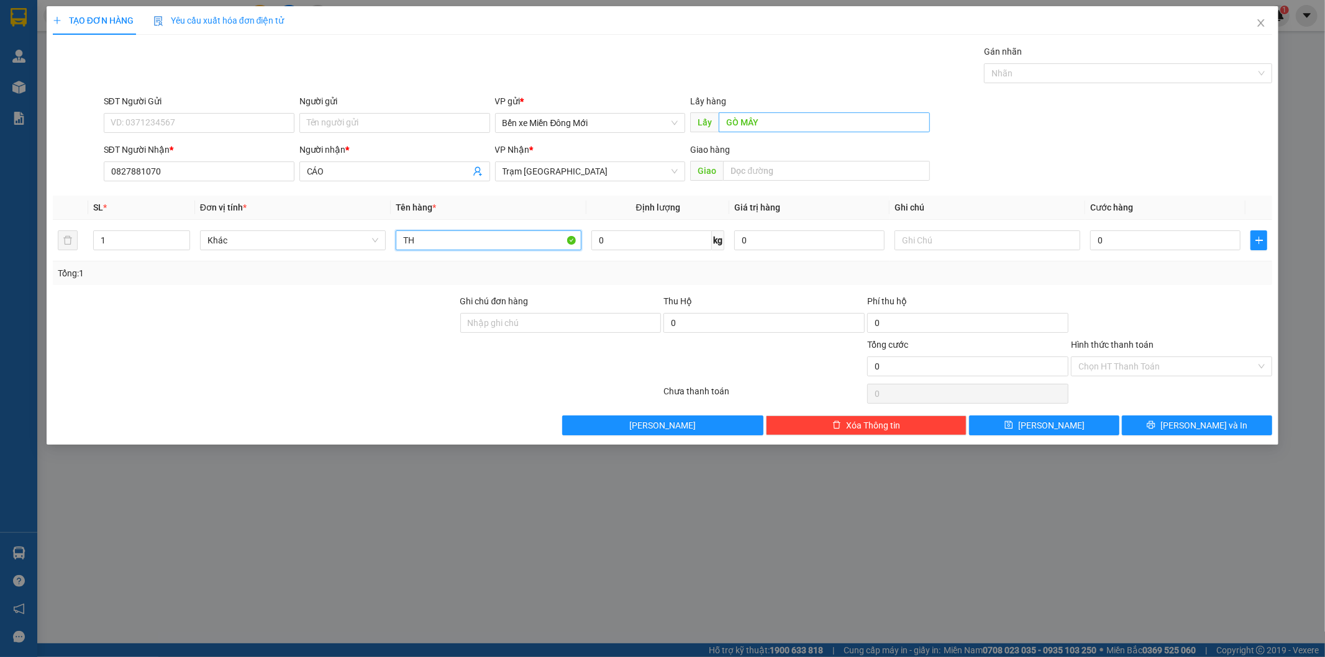
type input "TH"
type input "XE 19"
type input "8"
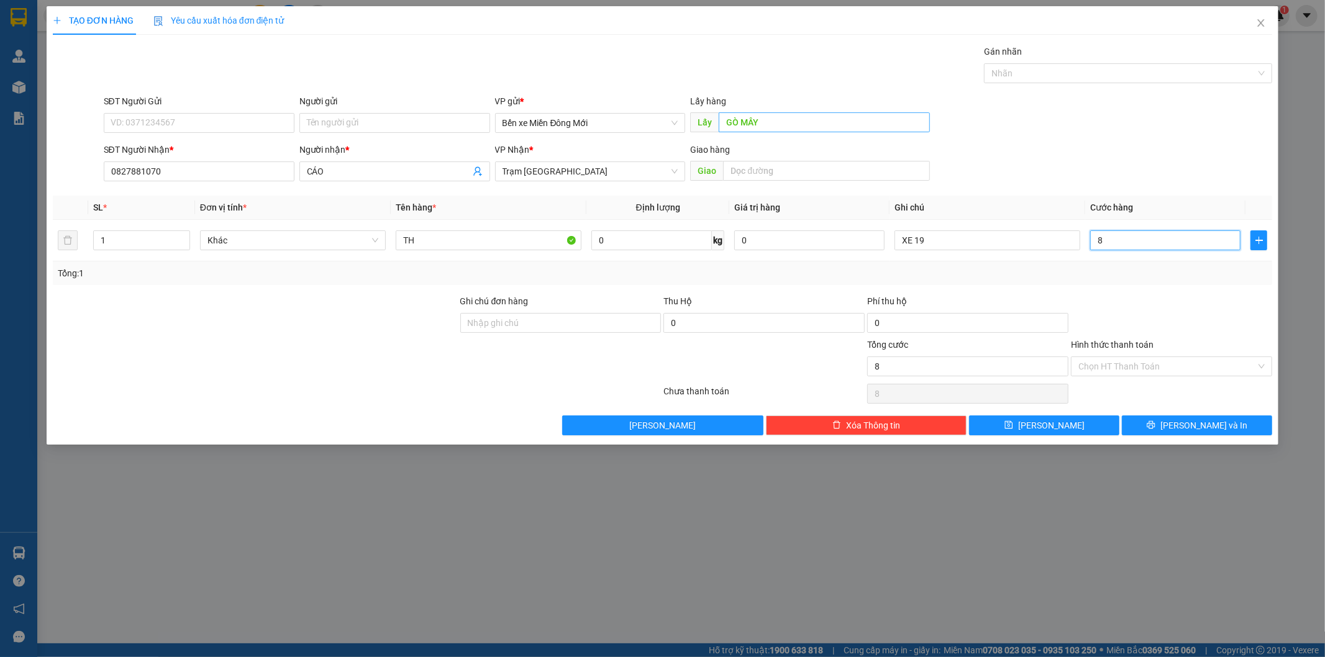
type input "80"
type input "80.000"
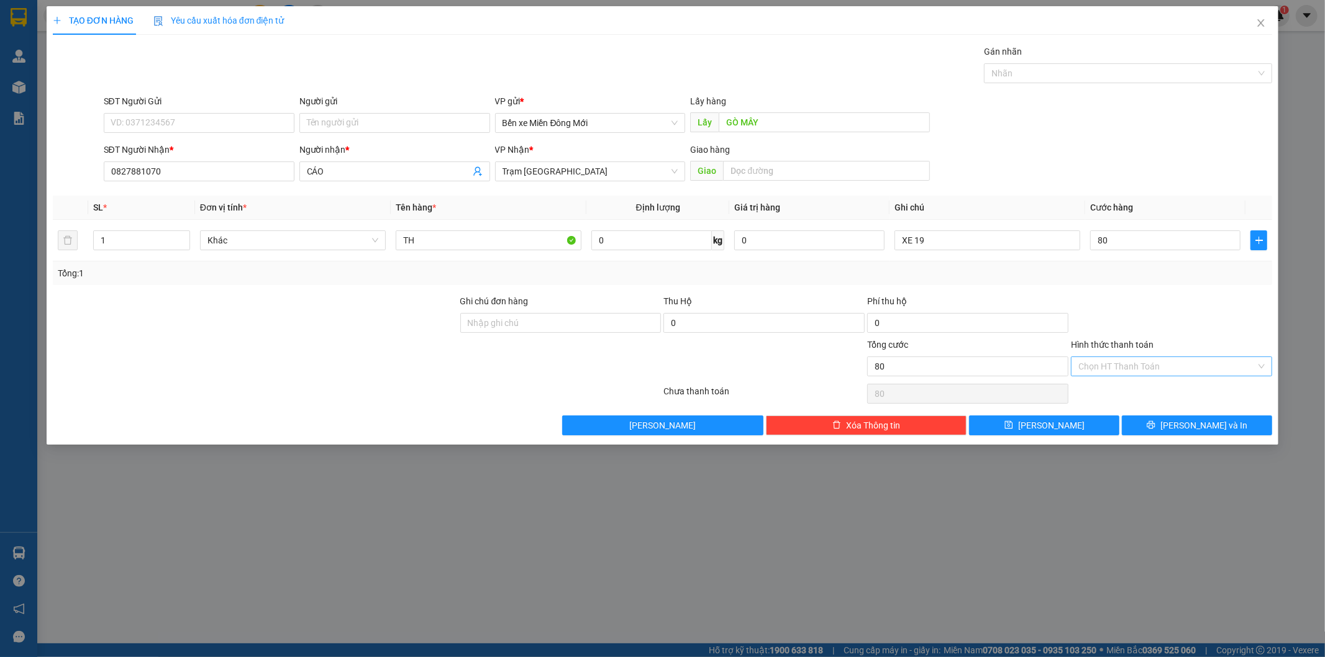
type input "80.000"
click at [1098, 365] on input "Hình thức thanh toán" at bounding box center [1167, 366] width 178 height 19
click at [1100, 388] on div "Tại văn phòng" at bounding box center [1172, 391] width 186 height 14
type input "0"
click at [1073, 432] on button "[PERSON_NAME]" at bounding box center [1044, 425] width 150 height 20
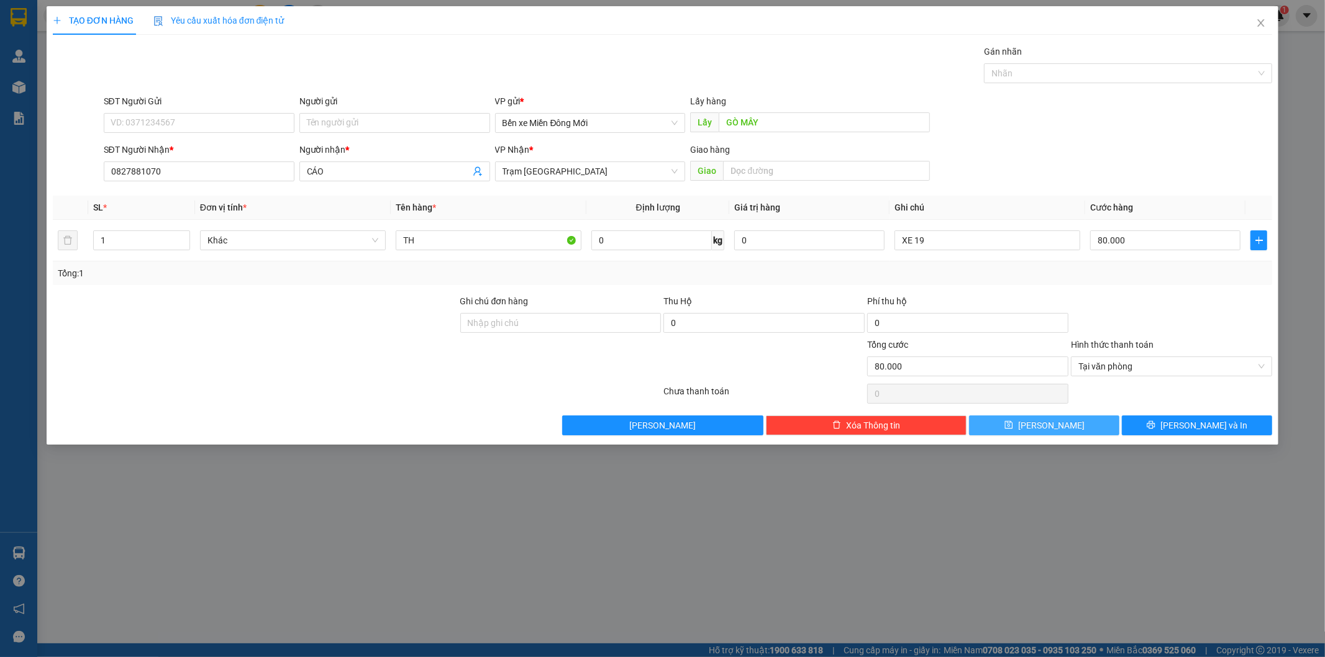
type input "0"
click at [1261, 17] on span "Close" at bounding box center [1260, 23] width 35 height 35
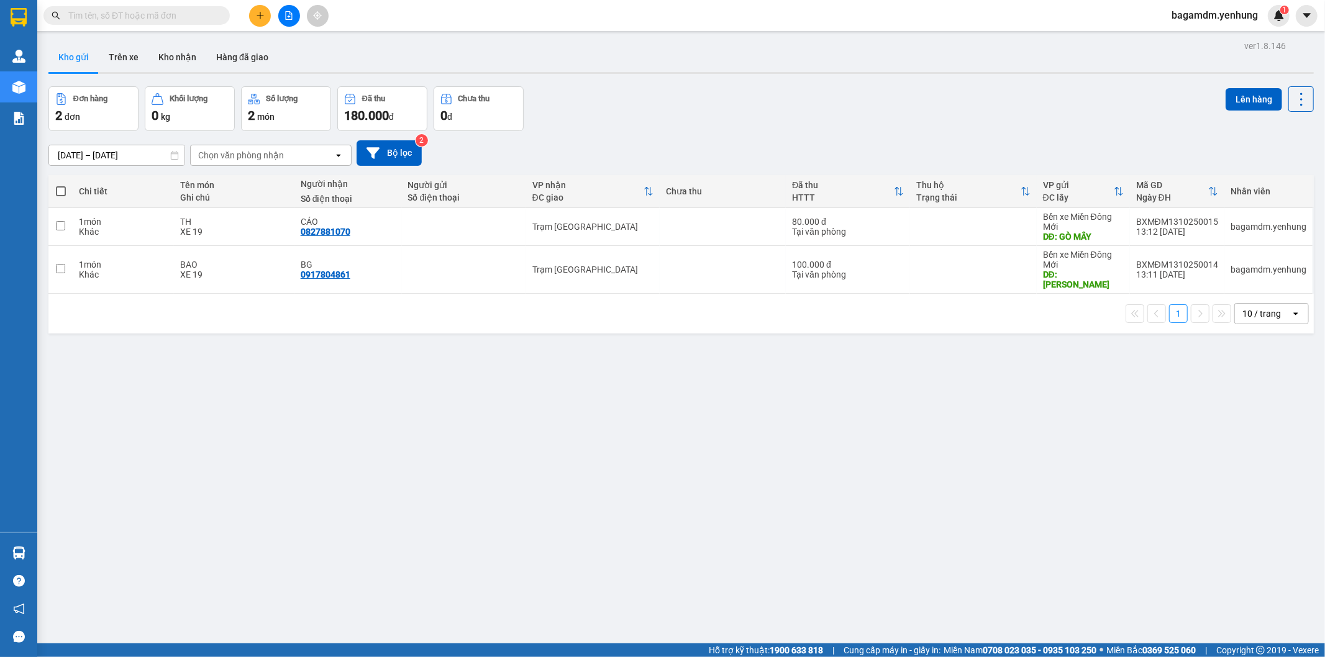
click at [61, 193] on span at bounding box center [61, 191] width 10 height 10
click at [61, 185] on input "checkbox" at bounding box center [61, 185] width 0 height 0
checkbox input "true"
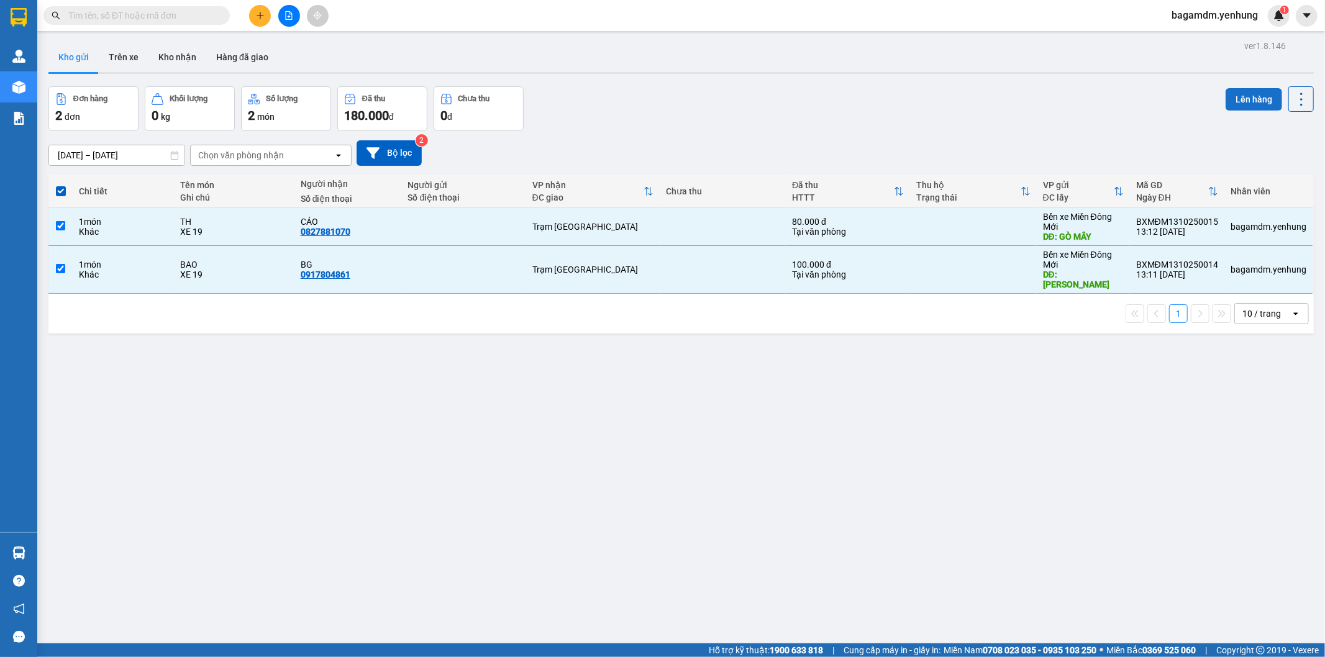
click at [1253, 101] on button "Lên hàng" at bounding box center [1253, 99] width 57 height 22
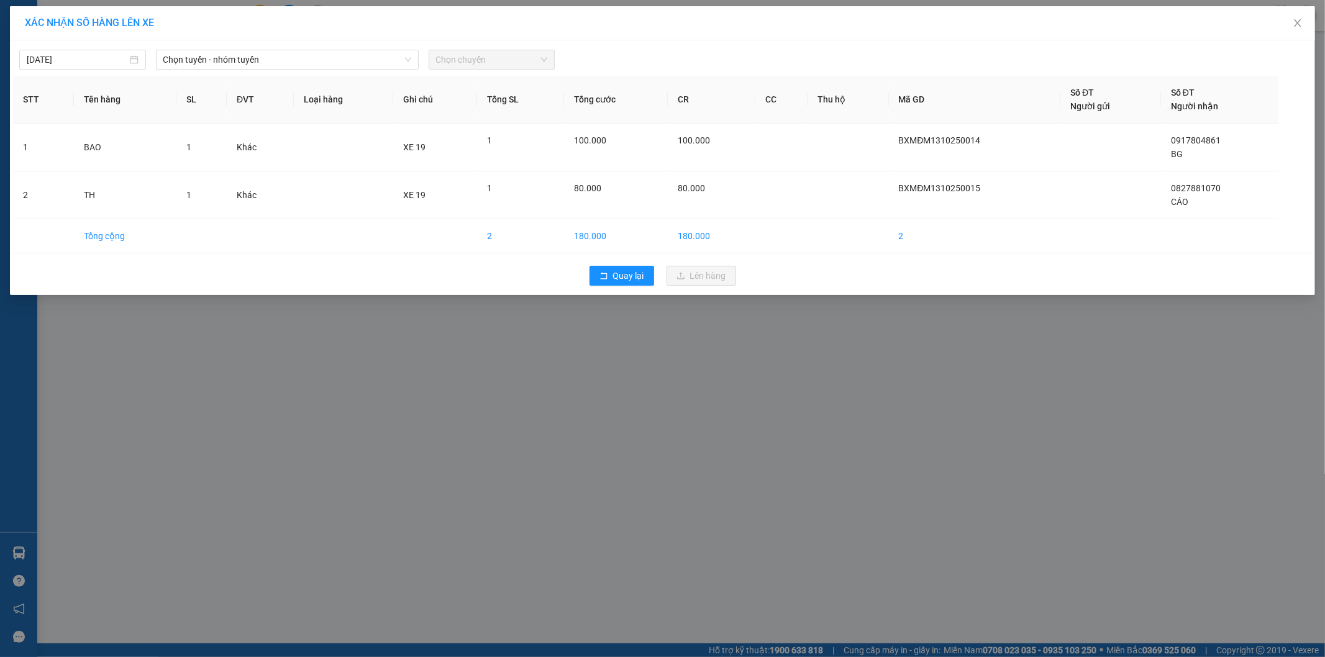
click at [271, 45] on div "[DATE] Chọn tuyến - nhóm tuyến Chọn chuyến" at bounding box center [662, 56] width 1299 height 26
drag, startPoint x: 263, startPoint y: 52, endPoint x: 246, endPoint y: 63, distance: 20.2
click at [260, 53] on span "Chọn tuyến - nhóm tuyến" at bounding box center [287, 59] width 248 height 19
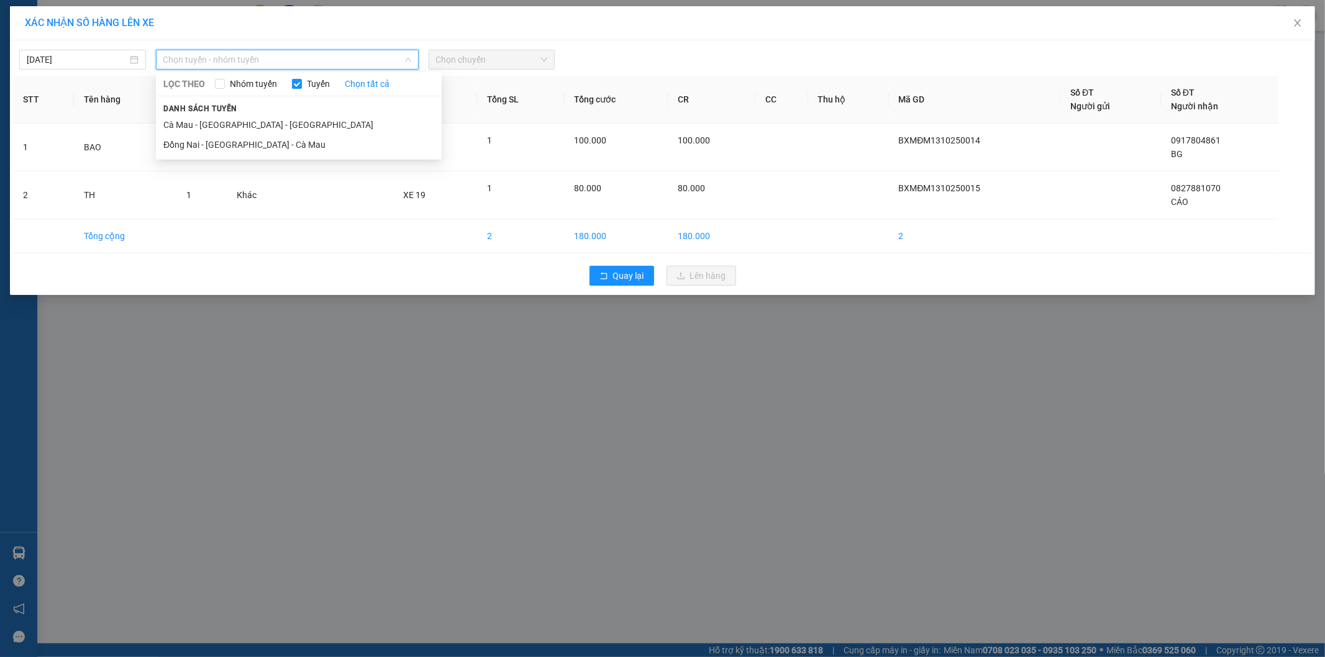
drag, startPoint x: 168, startPoint y: 141, endPoint x: 301, endPoint y: 107, distance: 136.6
click at [170, 142] on li "Đồng Nai - [GEOGRAPHIC_DATA] - Cà Mau" at bounding box center [299, 145] width 286 height 20
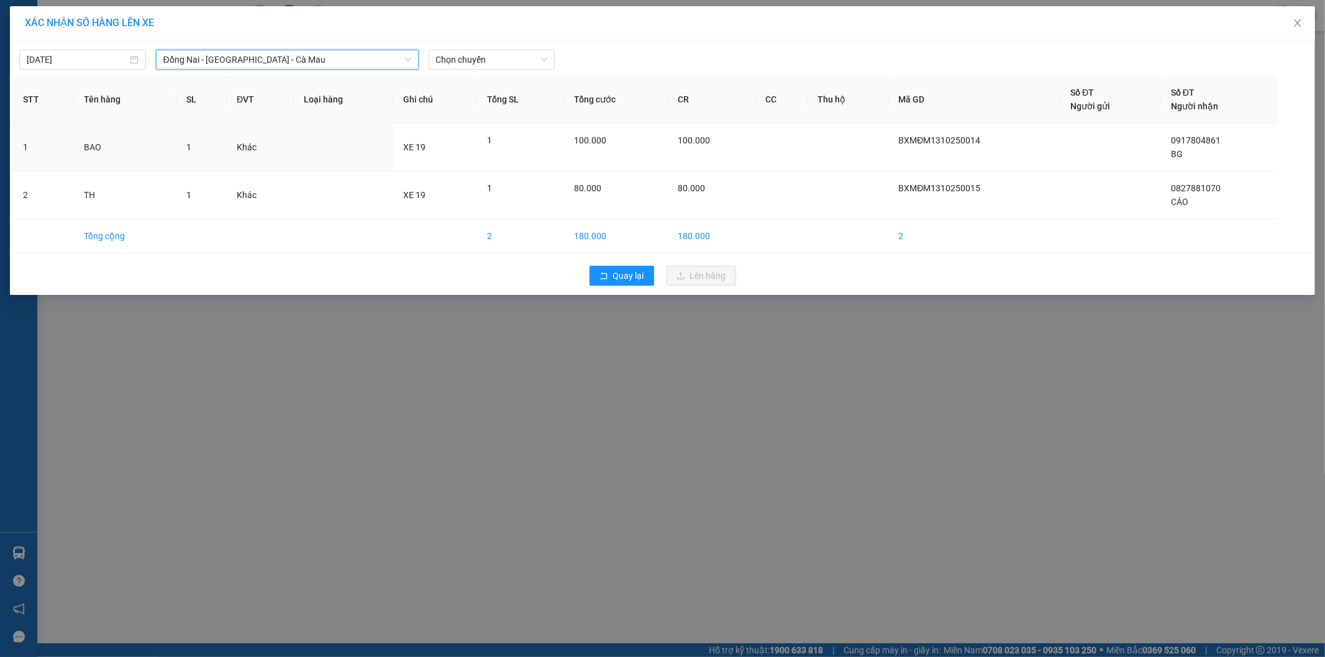
click at [483, 70] on div "Chọn chuyến" at bounding box center [492, 60] width 137 height 20
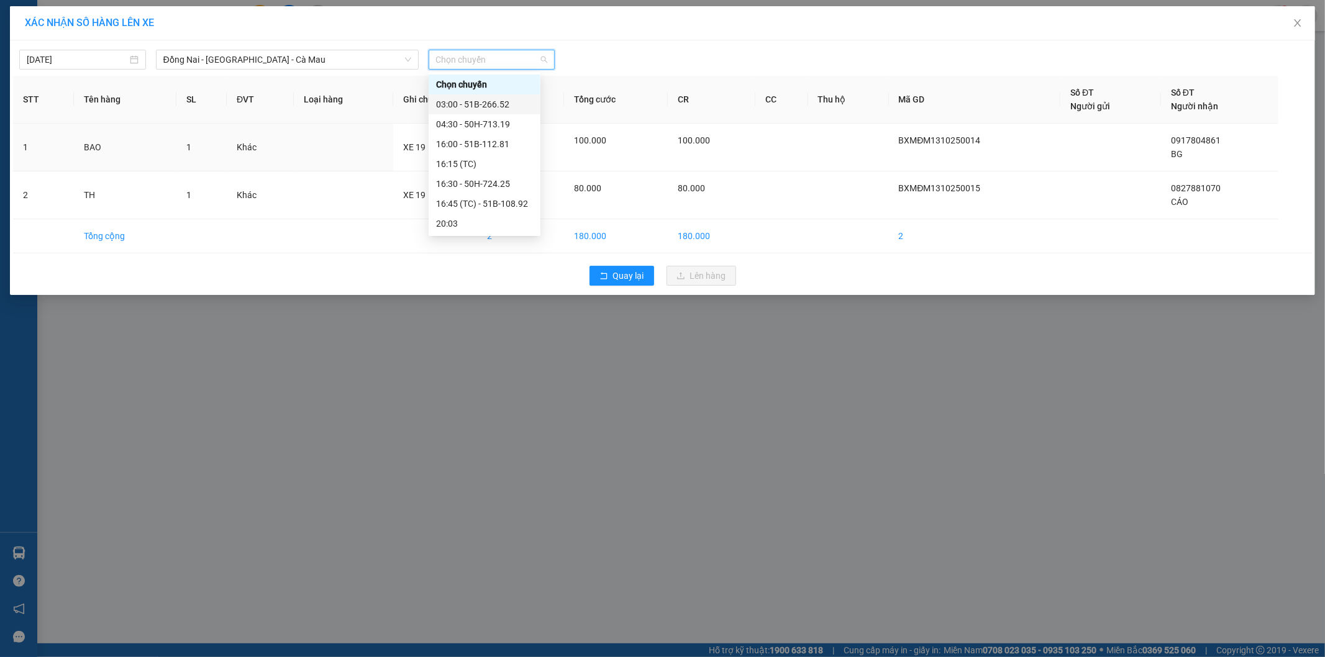
click at [453, 108] on div "03:00 - 51B-266.52" at bounding box center [484, 105] width 97 height 14
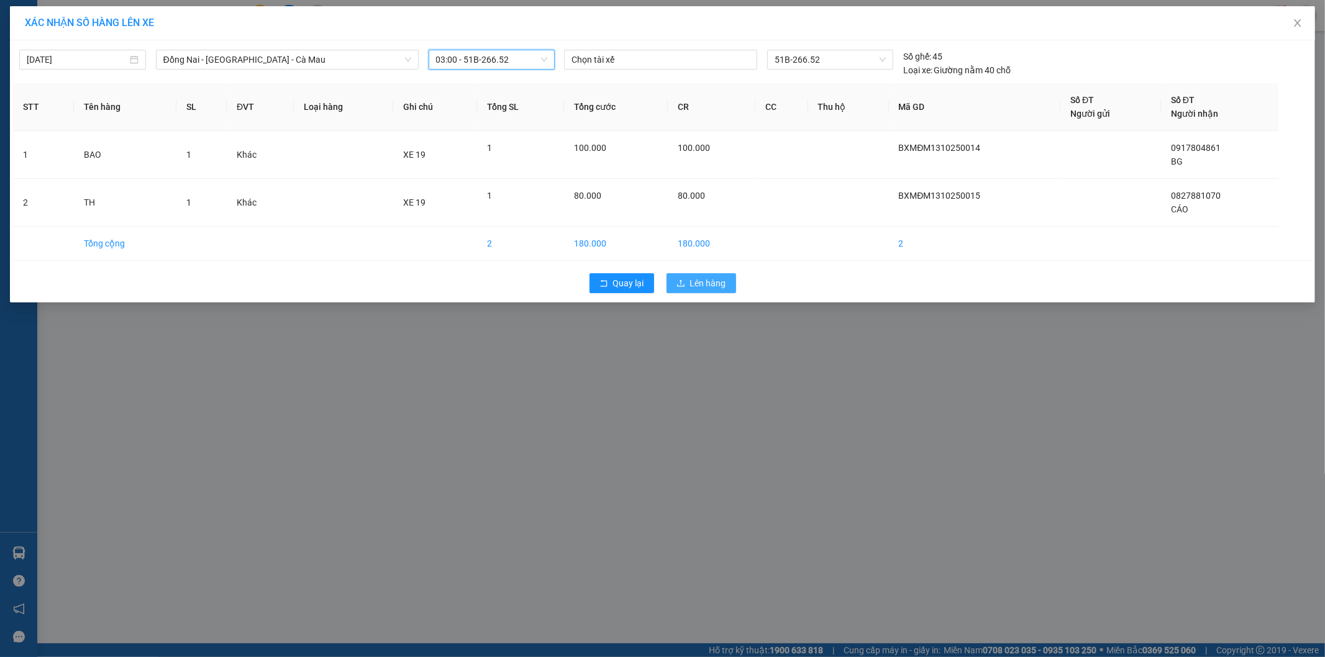
click at [702, 283] on span "Lên hàng" at bounding box center [708, 283] width 36 height 14
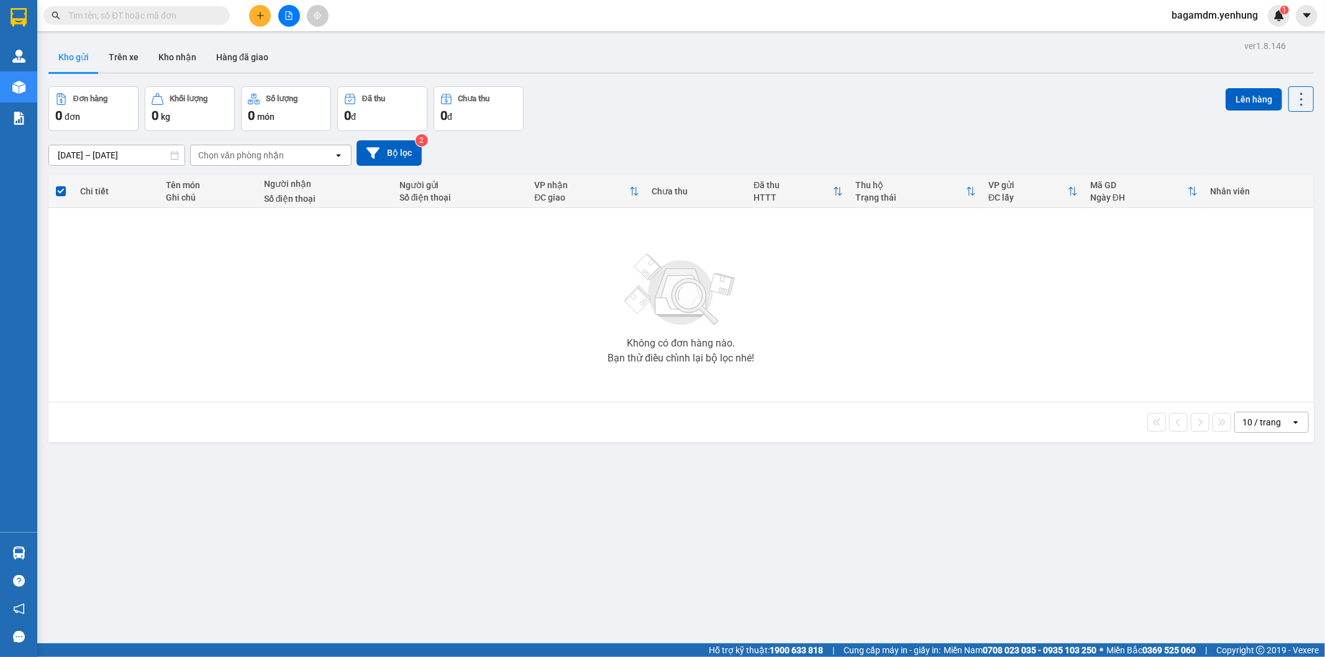
click at [284, 10] on button at bounding box center [289, 16] width 22 height 22
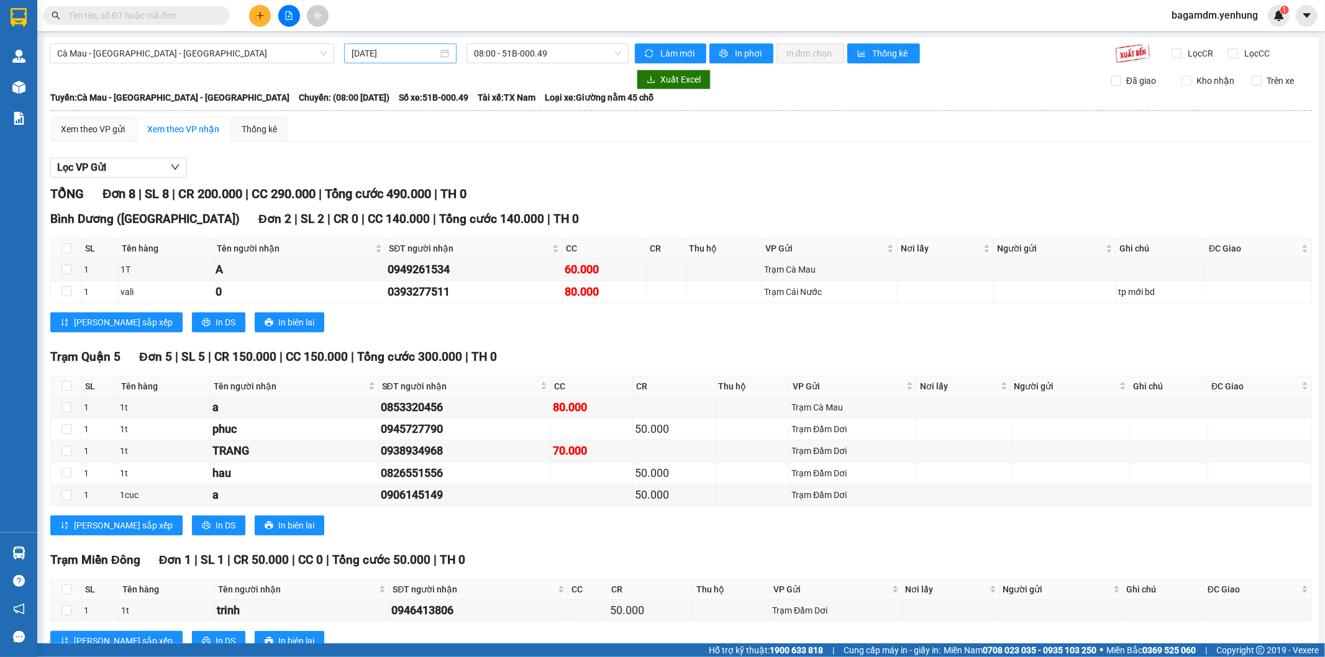
click at [399, 60] on input "[DATE]" at bounding box center [395, 54] width 86 height 14
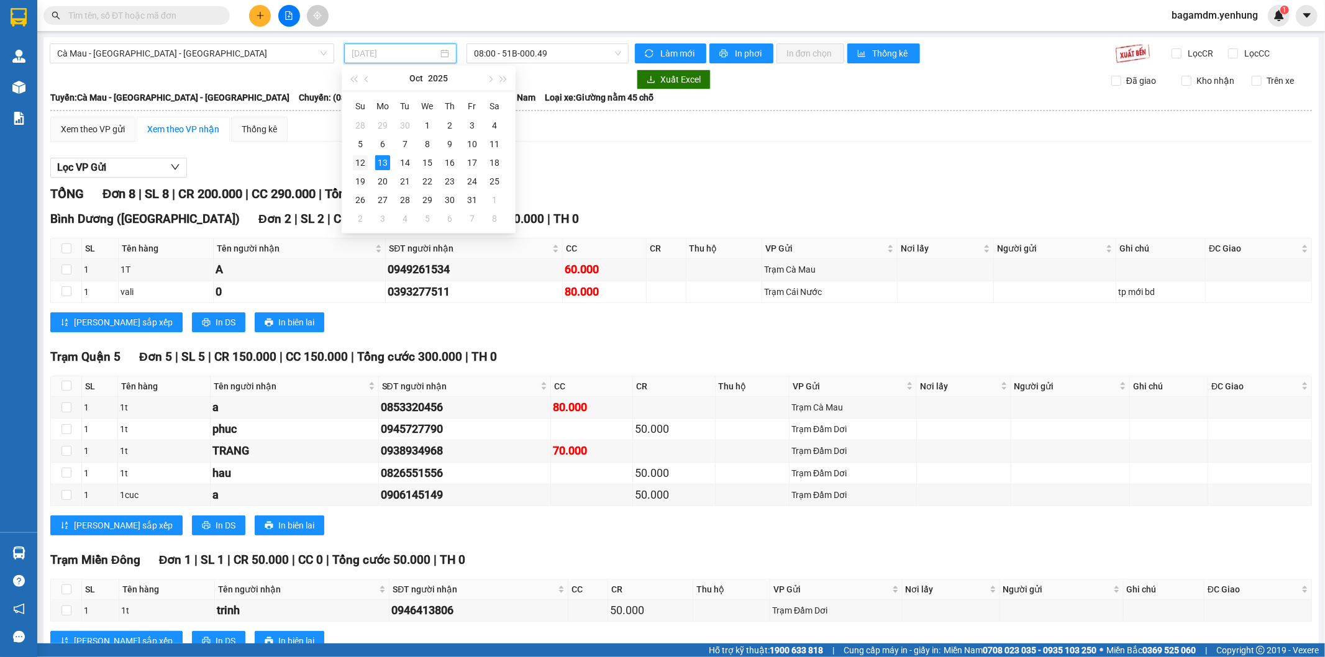
click at [358, 162] on div "12" at bounding box center [360, 162] width 15 height 15
type input "[DATE]"
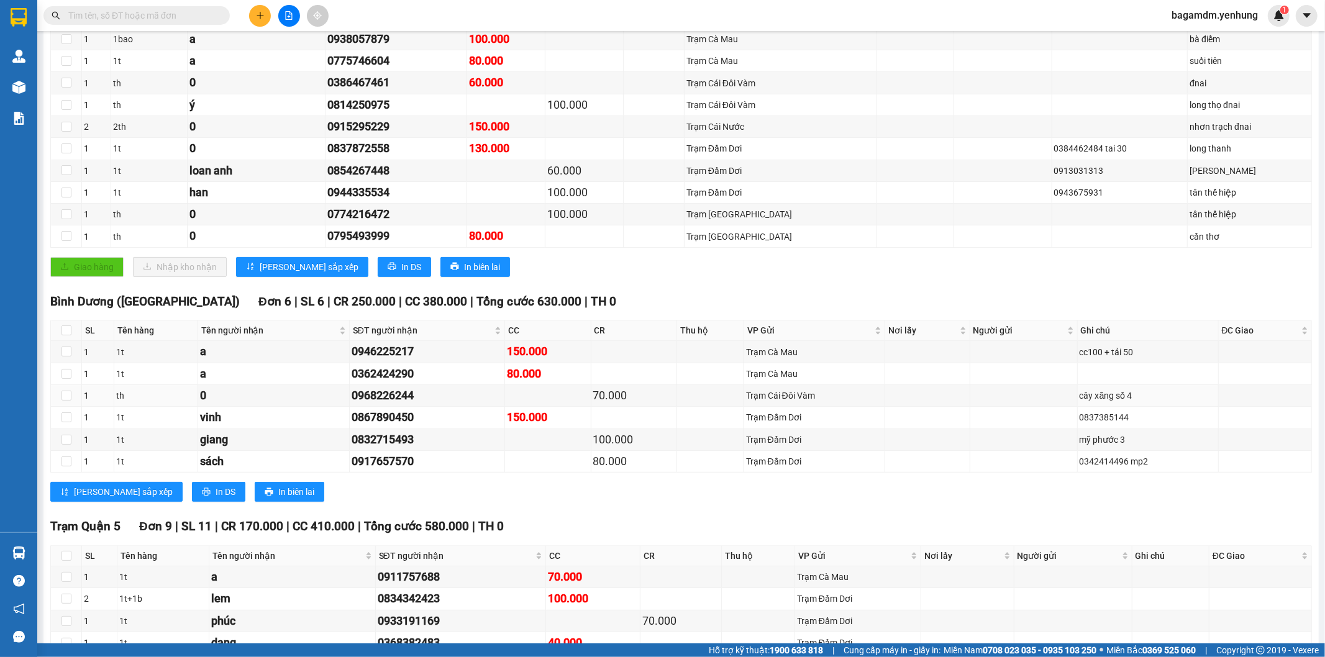
scroll to position [551, 0]
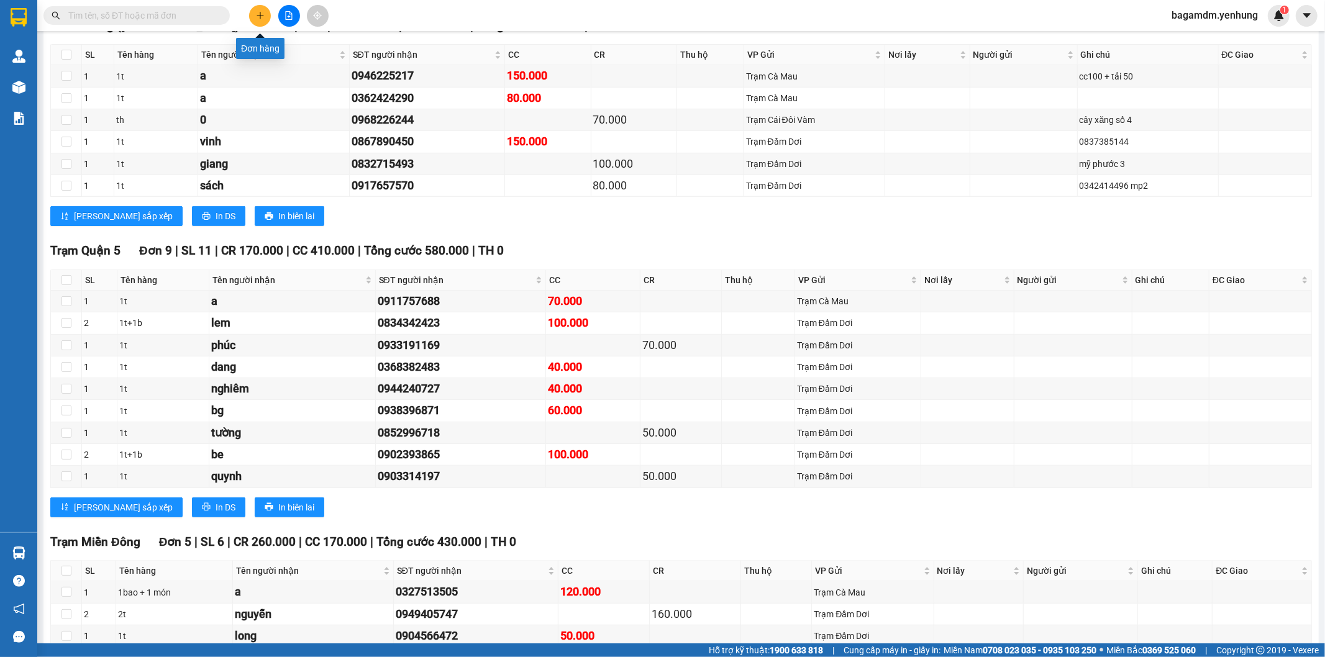
click at [252, 17] on button at bounding box center [260, 16] width 22 height 22
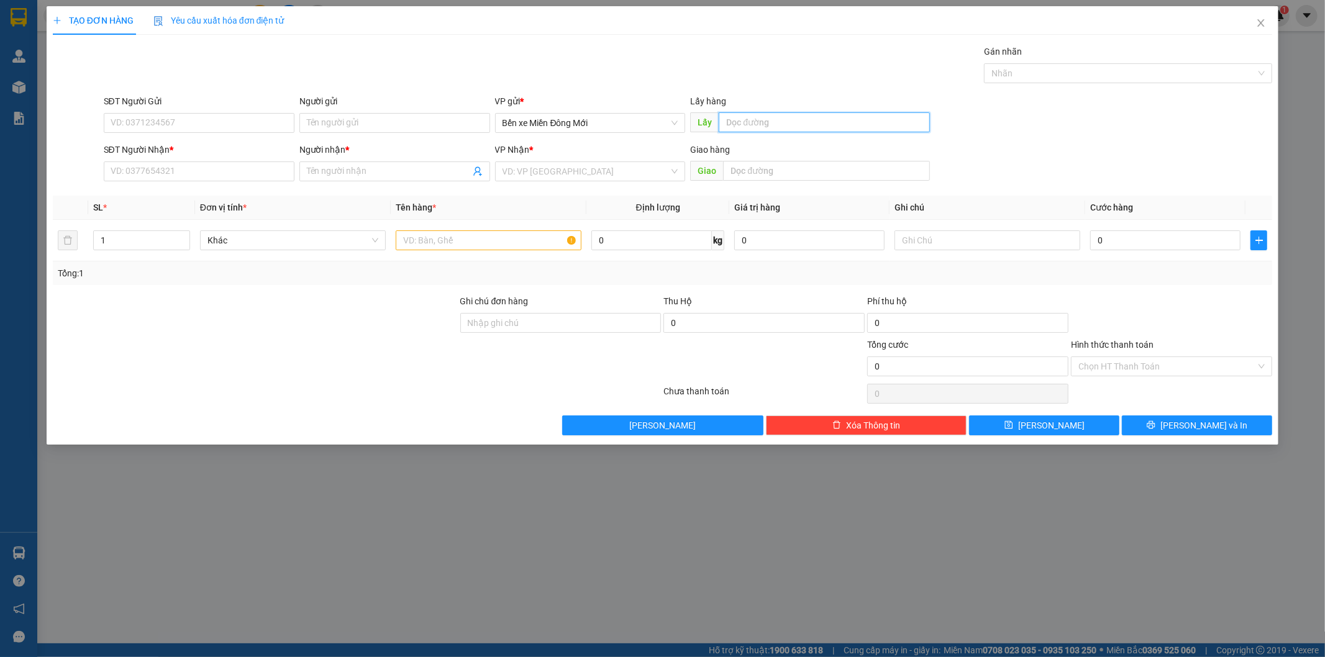
click at [787, 116] on input "text" at bounding box center [824, 122] width 211 height 20
type input "VĨNH LONG"
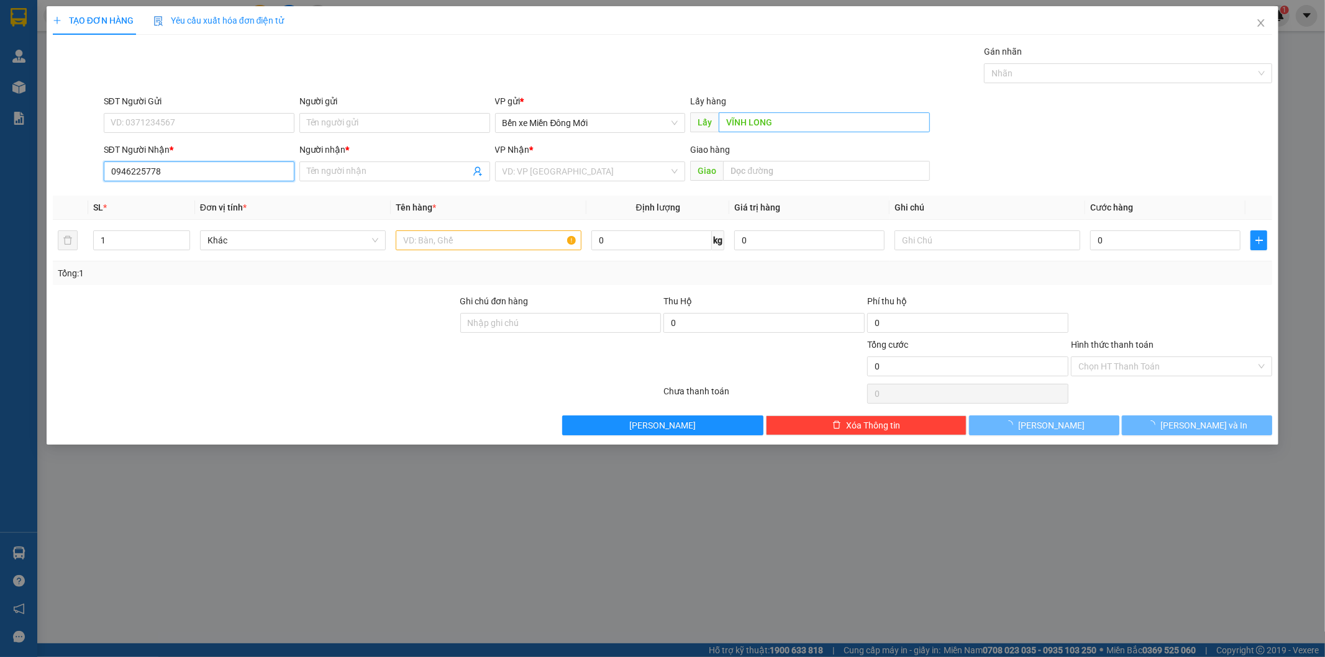
type input "0946225778"
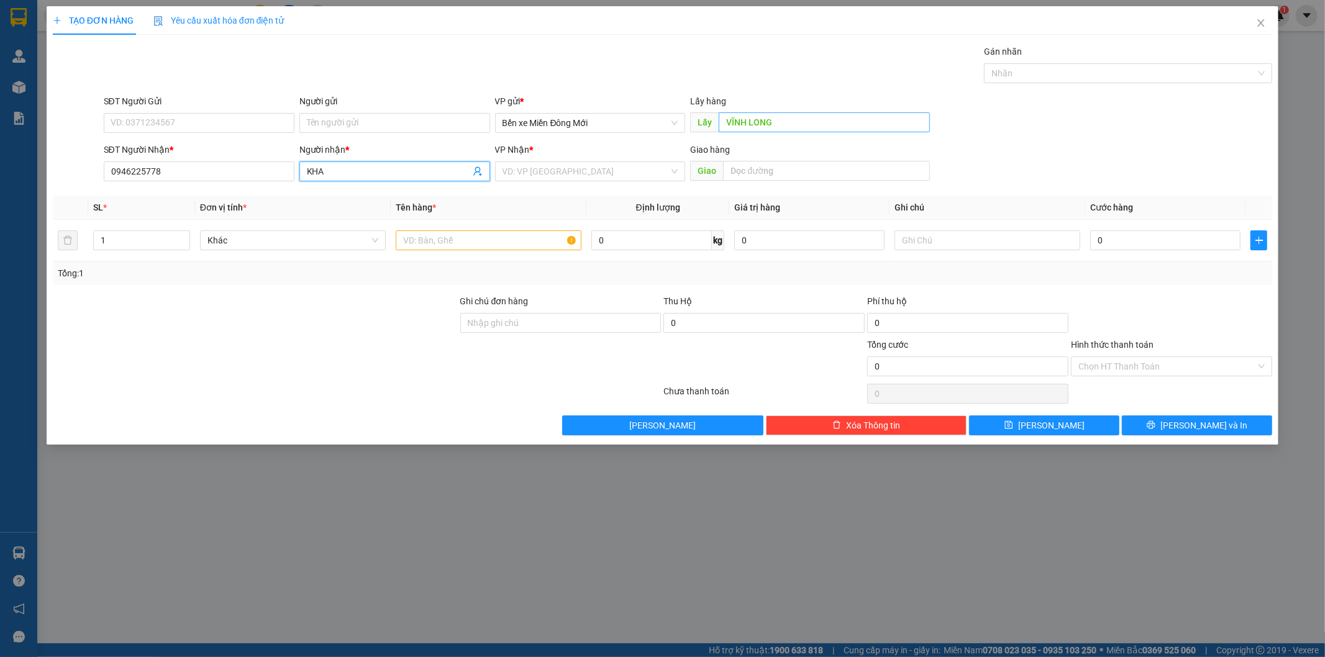
type input "KHA"
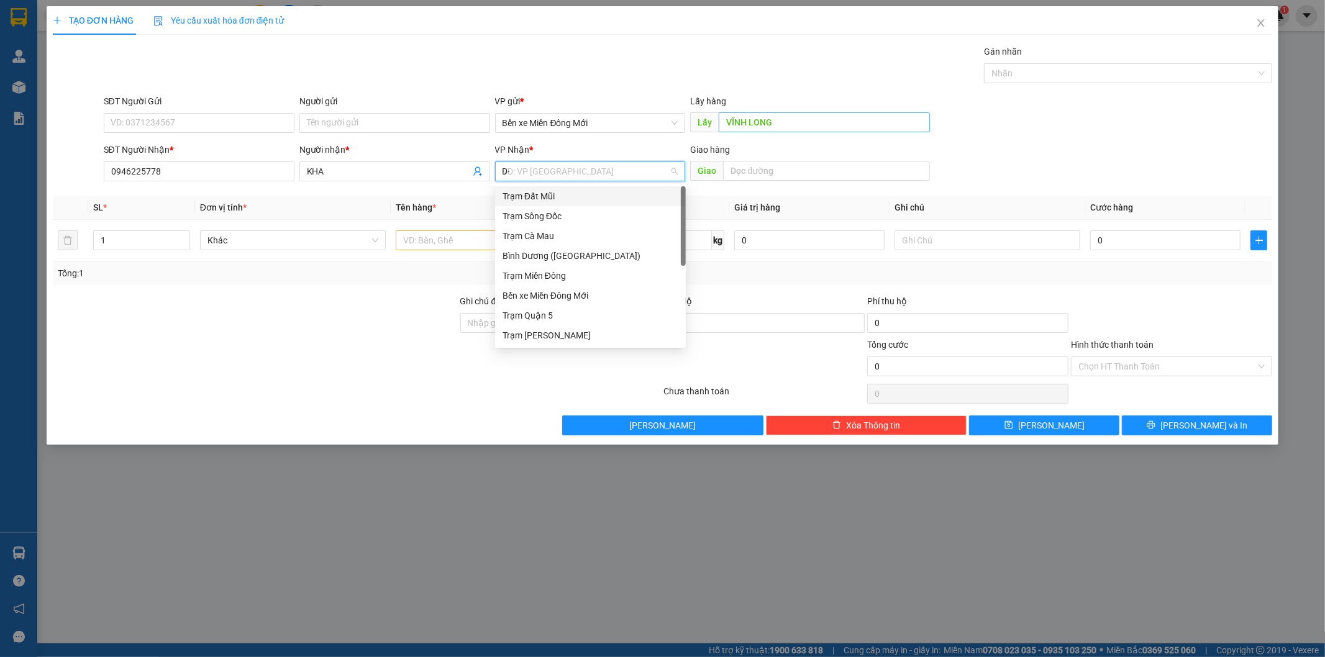
type input "D"
type input "Đ"
type input "DD"
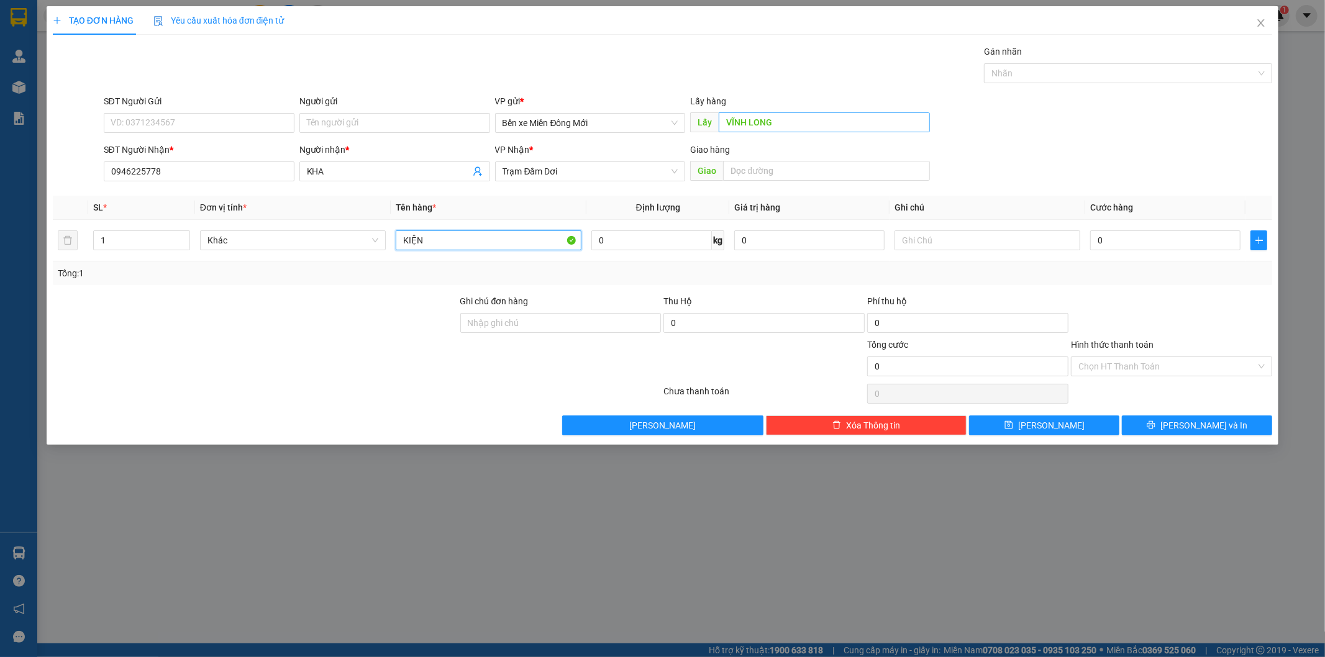
type input "KIỆN"
type input "XE 52"
type input "7"
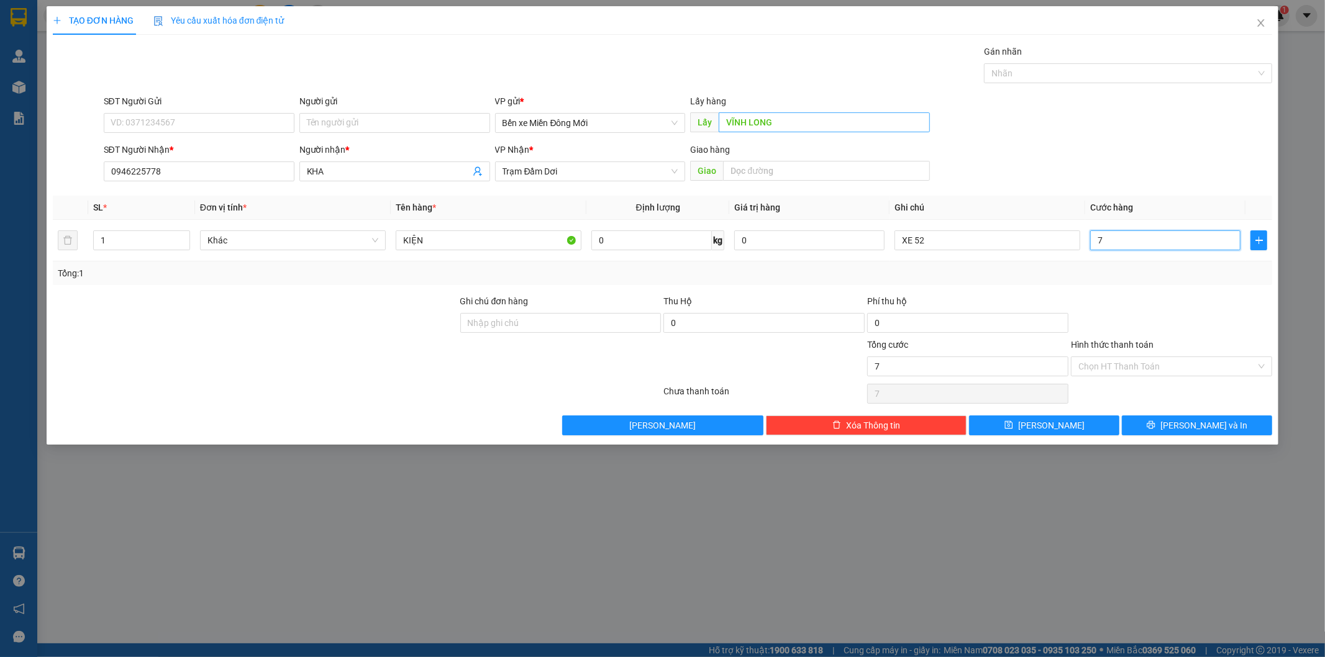
type input "70"
type input "70.000"
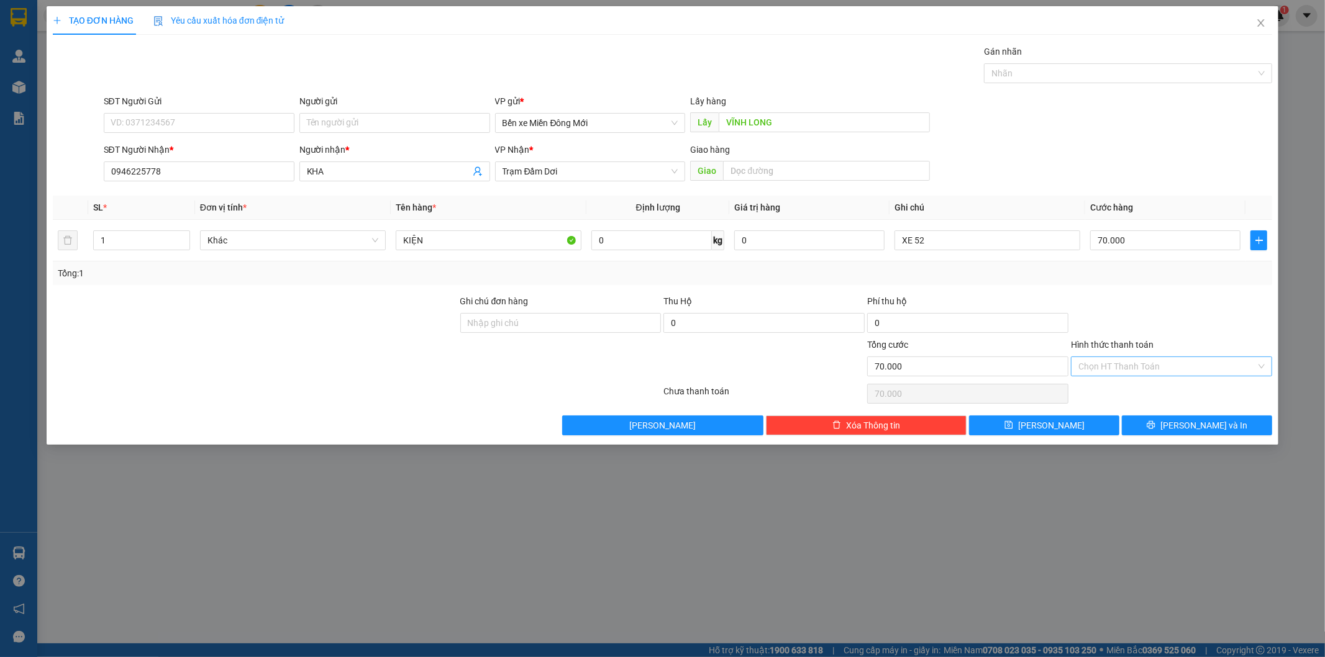
click at [1125, 367] on input "Hình thức thanh toán" at bounding box center [1167, 366] width 178 height 19
click at [1118, 387] on div "Tại văn phòng" at bounding box center [1172, 391] width 186 height 14
type input "0"
click at [1066, 432] on button "[PERSON_NAME]" at bounding box center [1044, 425] width 150 height 20
type input "0"
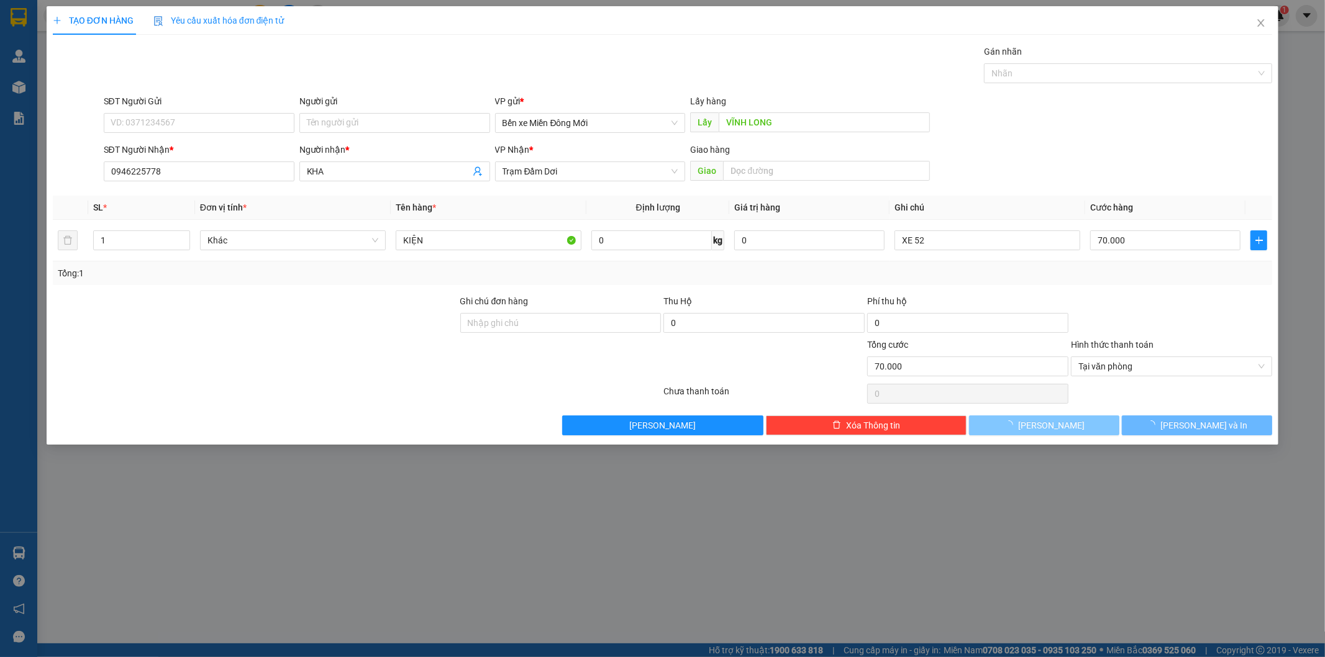
type input "0"
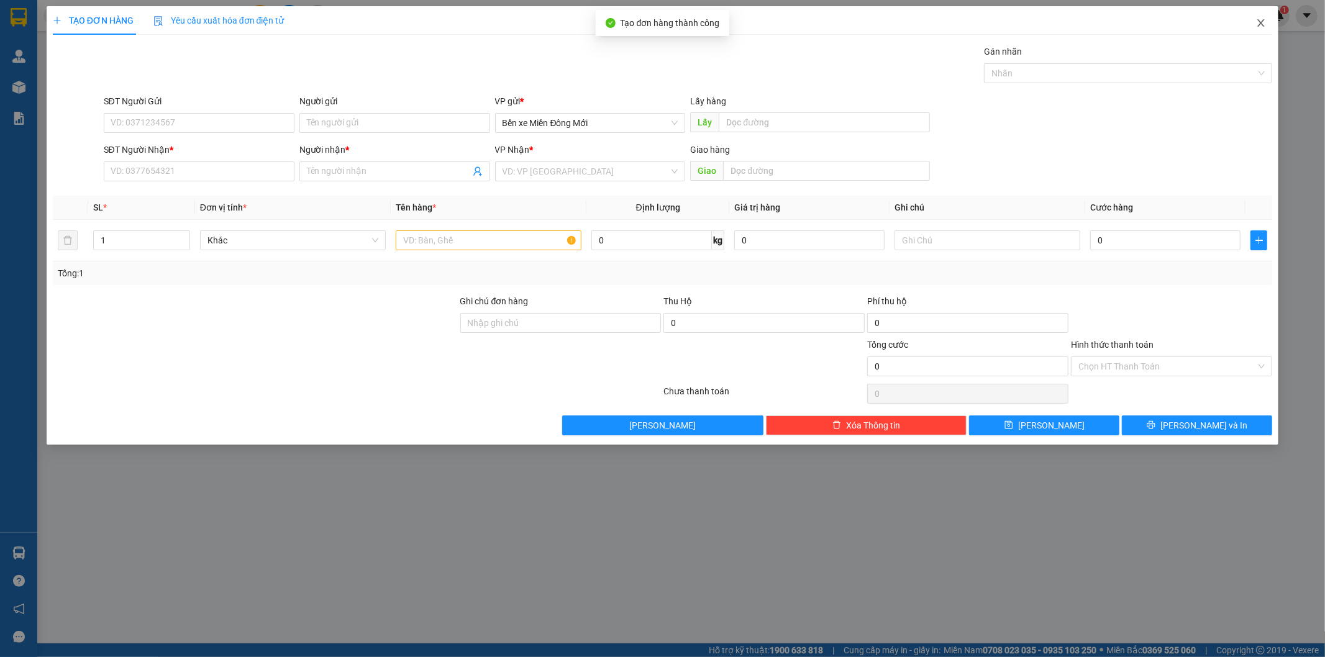
click at [1262, 14] on span "Close" at bounding box center [1260, 23] width 35 height 35
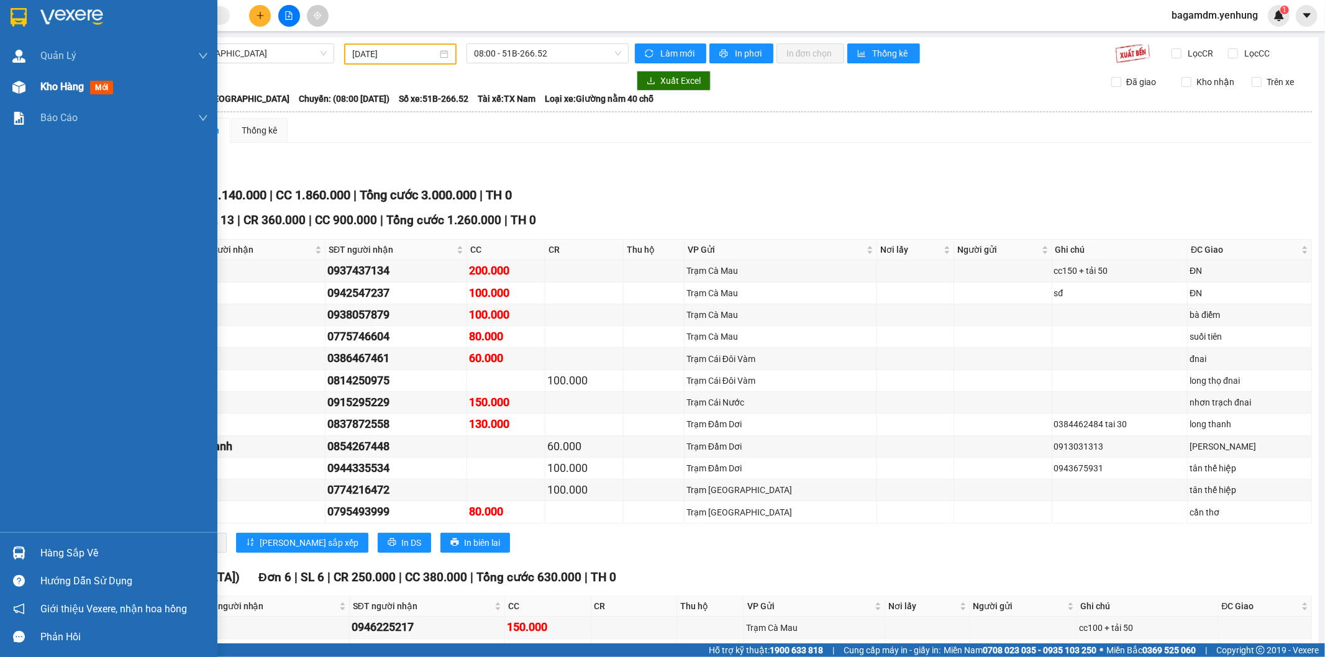
click at [45, 83] on span "Kho hàng" at bounding box center [61, 87] width 43 height 12
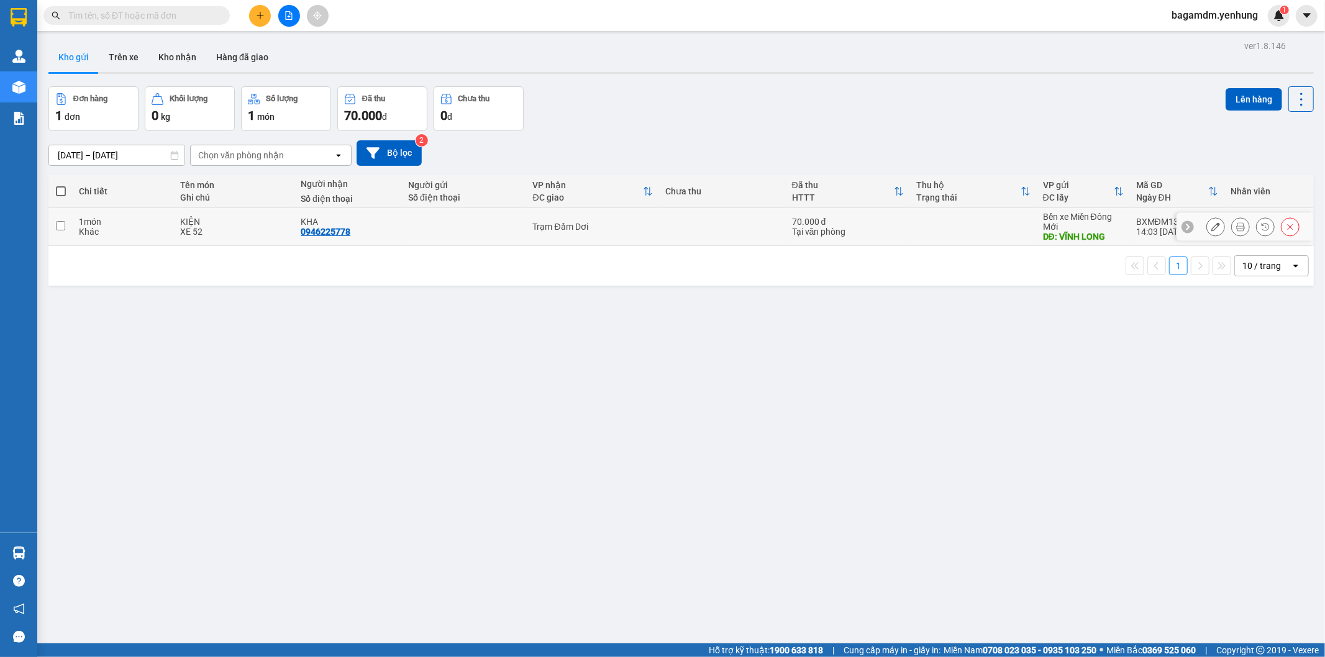
drag, startPoint x: 51, startPoint y: 231, endPoint x: 63, endPoint y: 229, distance: 12.1
click at [54, 230] on td at bounding box center [60, 227] width 24 height 38
checkbox input "true"
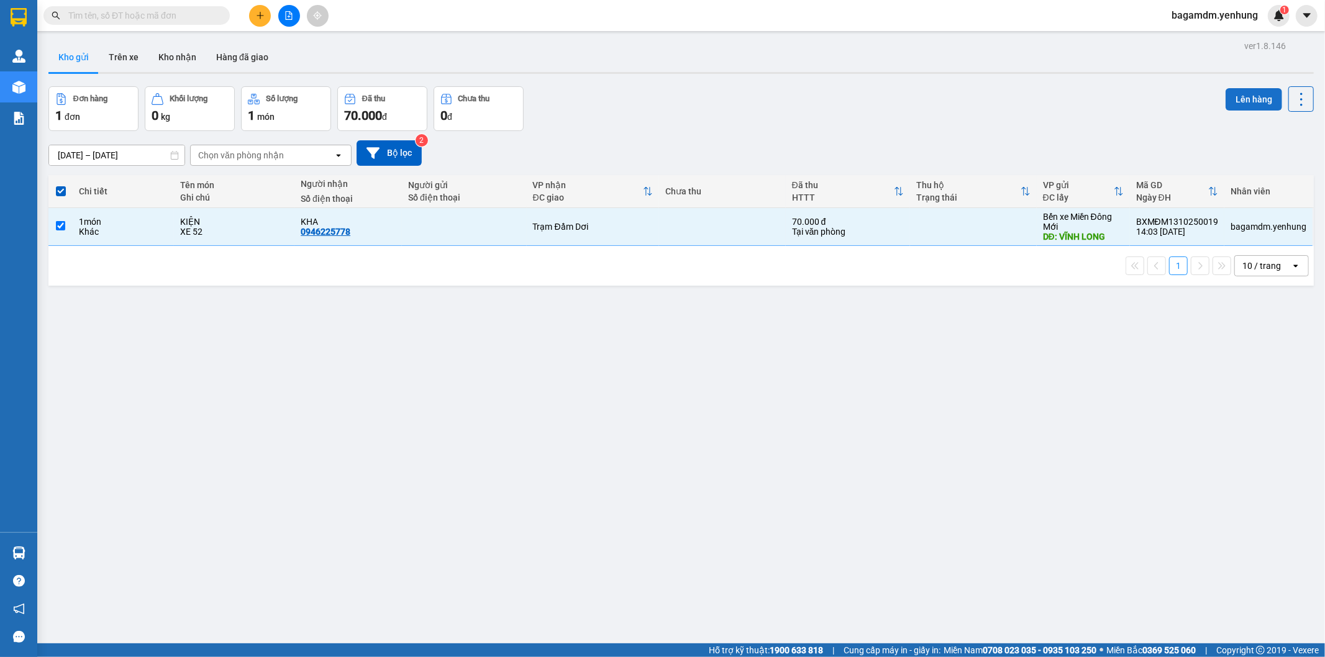
click at [1259, 96] on button "Lên hàng" at bounding box center [1253, 99] width 57 height 22
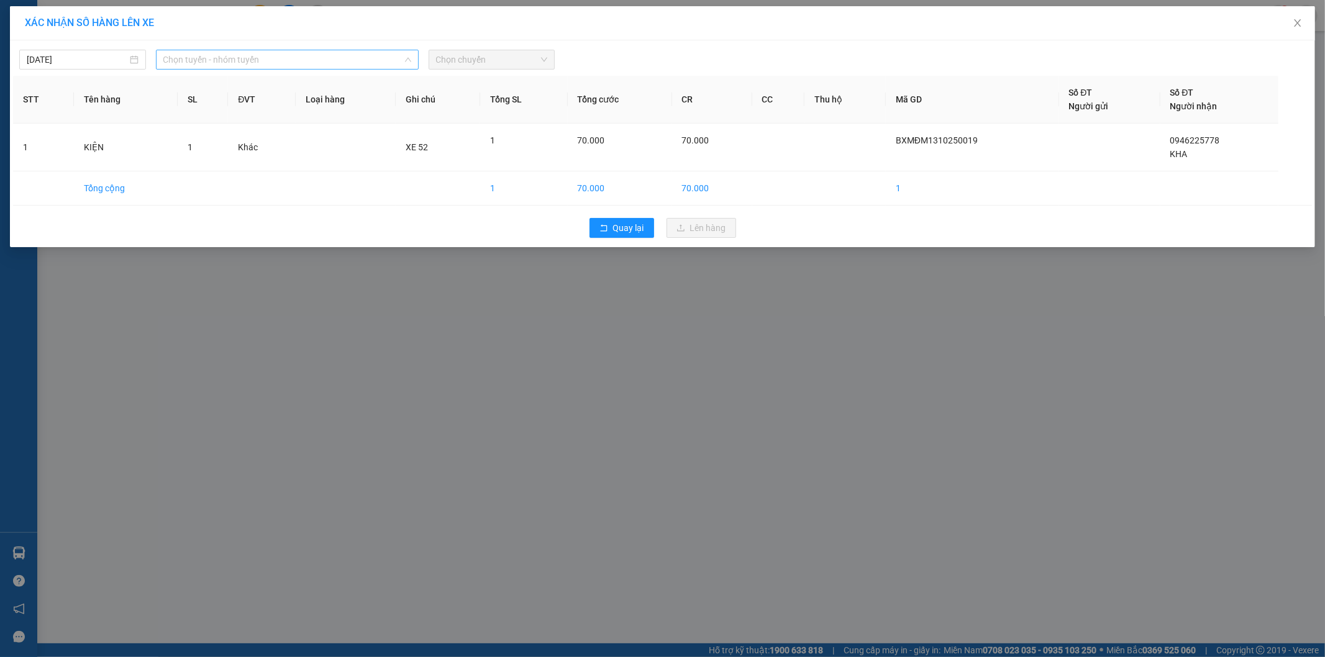
click at [205, 66] on span "Chọn tuyến - nhóm tuyến" at bounding box center [287, 59] width 248 height 19
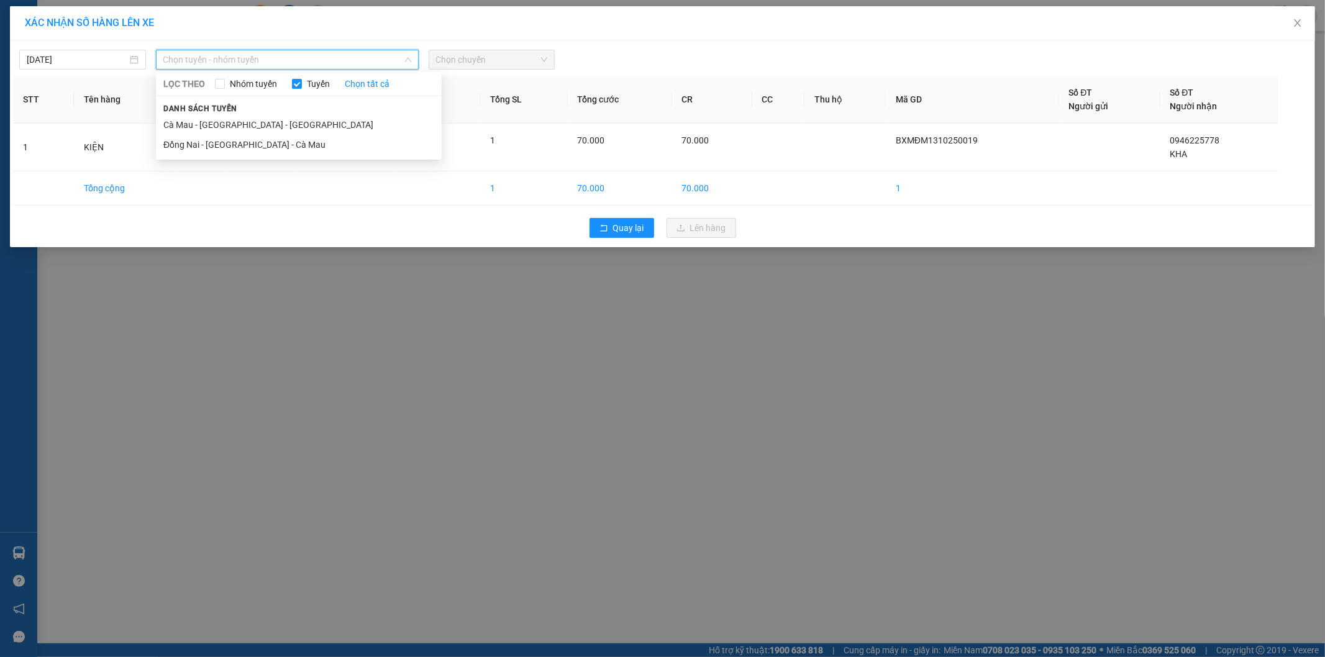
drag, startPoint x: 177, startPoint y: 140, endPoint x: 412, endPoint y: 93, distance: 239.9
click at [183, 139] on li "Đồng Nai - [GEOGRAPHIC_DATA] - Cà Mau" at bounding box center [299, 145] width 286 height 20
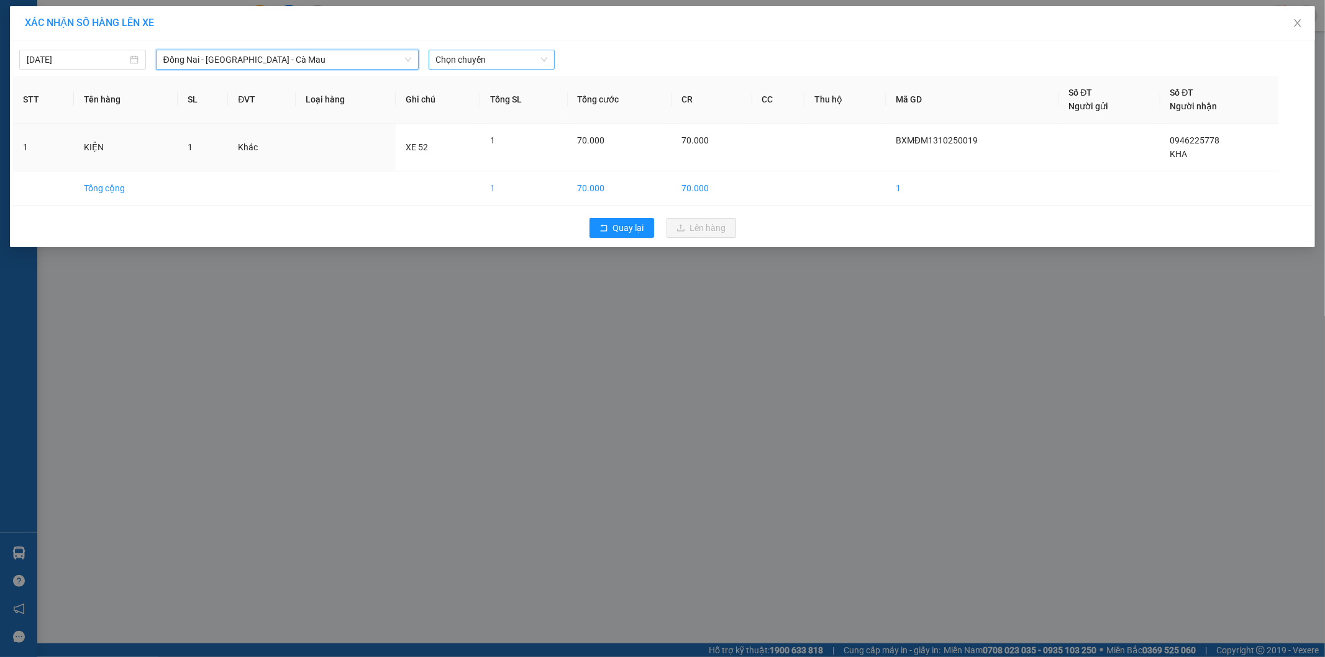
drag, startPoint x: 466, startPoint y: 76, endPoint x: 461, endPoint y: 65, distance: 11.4
click at [463, 73] on div "[DATE] Đồng Nai - [GEOGRAPHIC_DATA] - Cà Mau Đồng Nai - [GEOGRAPHIC_DATA] - Cà …" at bounding box center [662, 143] width 1305 height 207
click at [461, 60] on span "Chọn chuyến" at bounding box center [492, 59] width 112 height 19
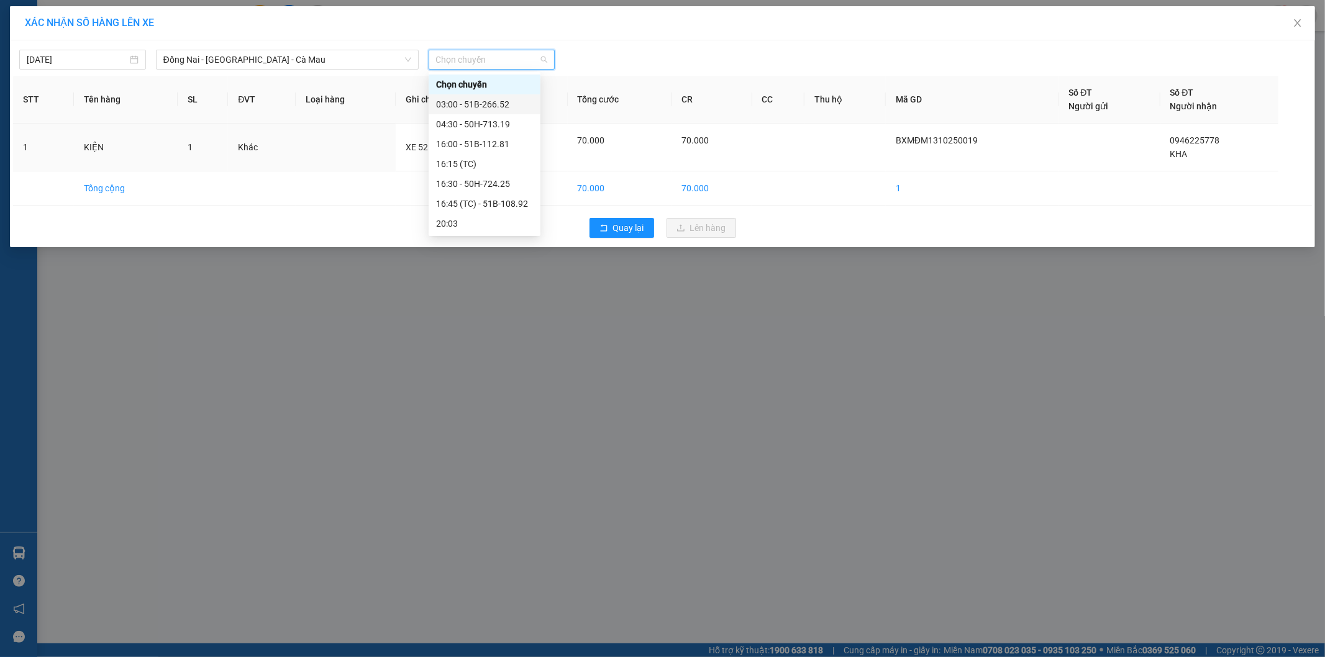
click at [460, 113] on div "03:00 - 51B-266.52" at bounding box center [485, 104] width 112 height 20
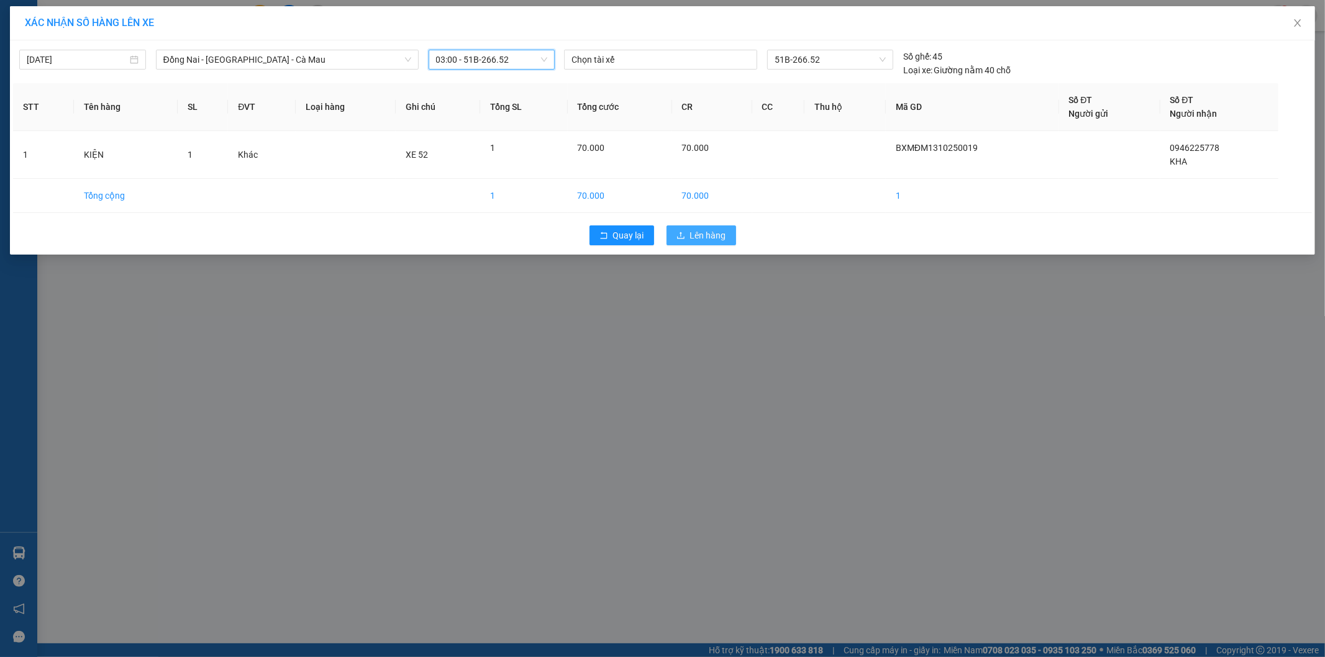
click at [714, 230] on span "Lên hàng" at bounding box center [708, 236] width 36 height 14
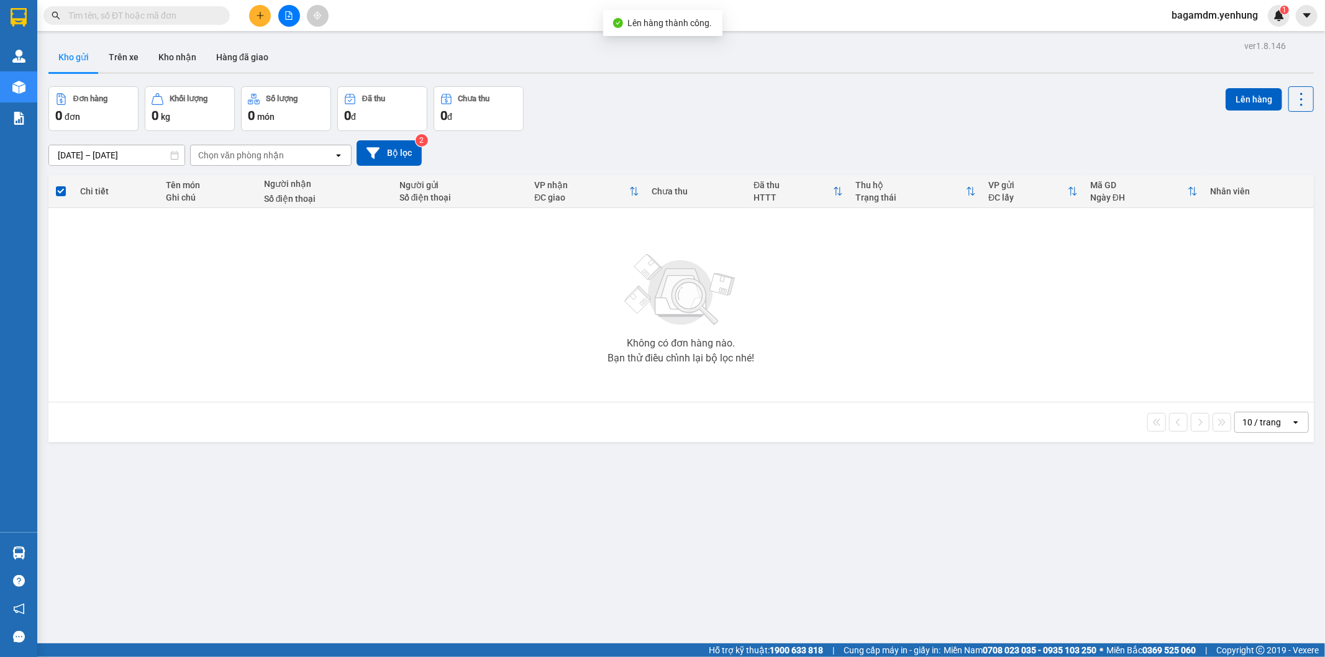
click at [1187, 16] on span "bagamdm.yenhung" at bounding box center [1214, 15] width 106 height 16
click at [1181, 32] on span "Đăng xuất" at bounding box center [1220, 39] width 80 height 14
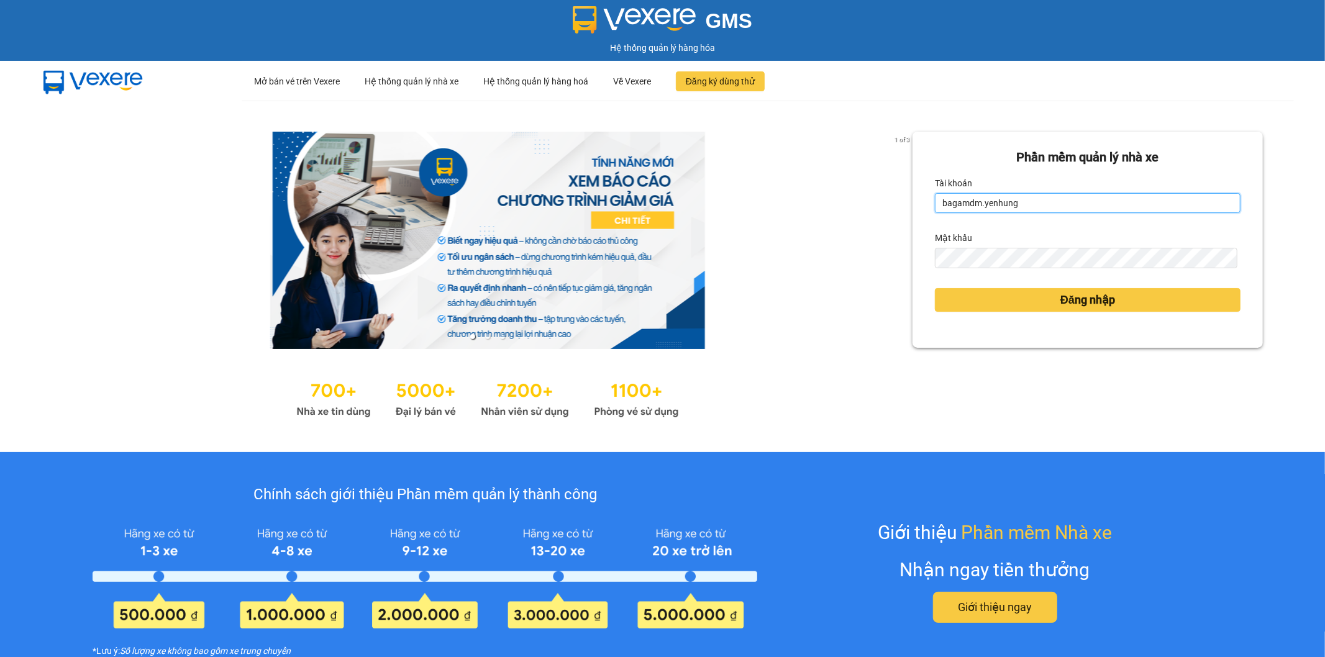
click at [1009, 197] on input "bagamdm.yenhung" at bounding box center [1088, 203] width 306 height 20
click at [1010, 202] on input "bagamdm.yenhung" at bounding box center [1088, 203] width 306 height 20
click at [1040, 196] on input "bagamiendong.yenhung" at bounding box center [1088, 203] width 306 height 20
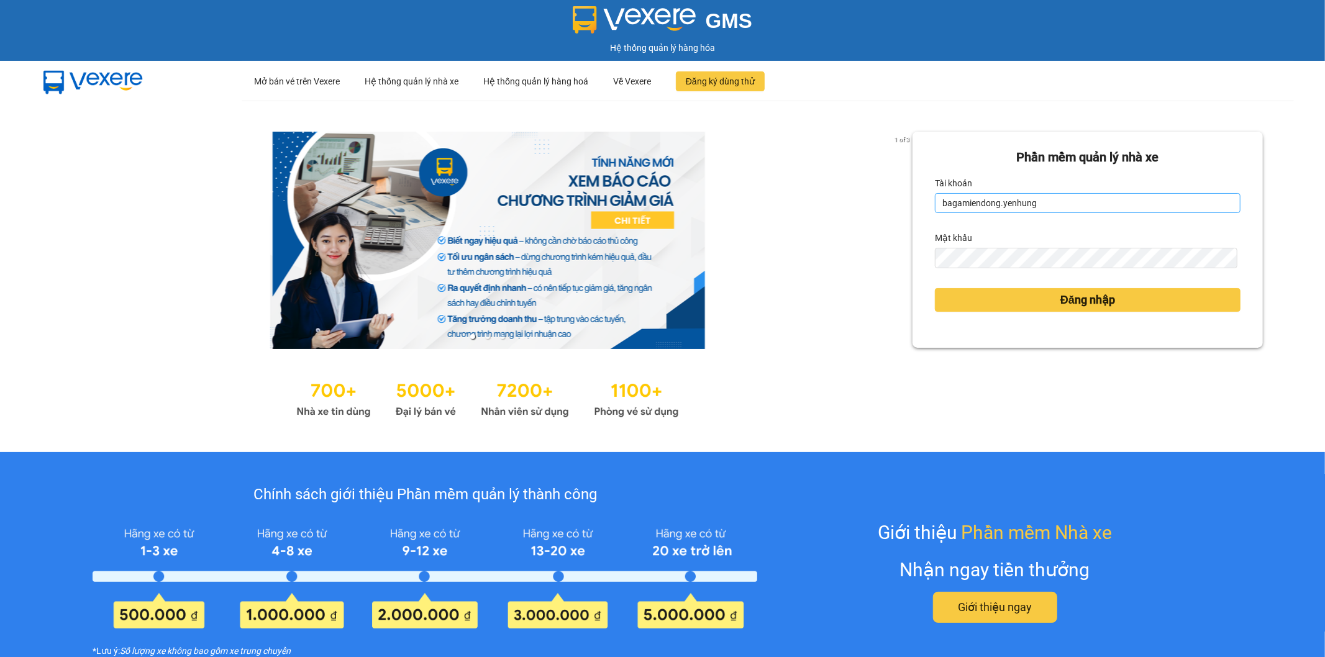
click at [1039, 197] on input "bagamiendong.yenhung" at bounding box center [1088, 203] width 306 height 20
type input "bagaquan5.yenhung"
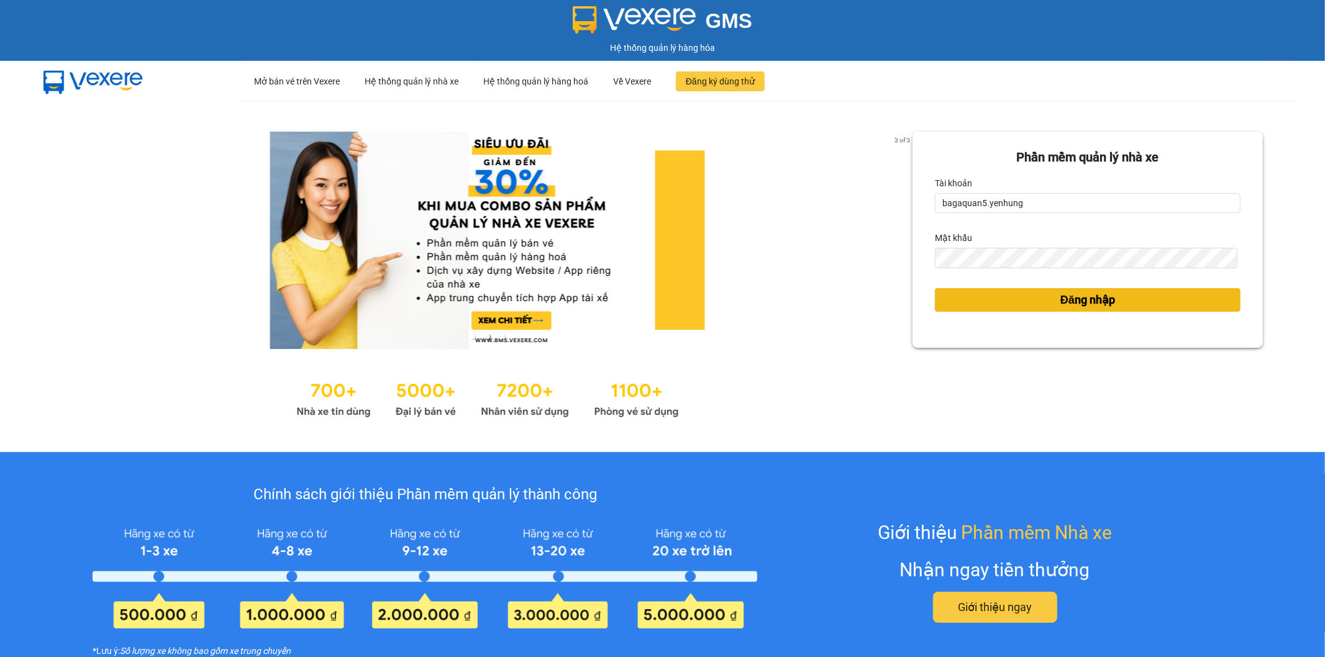
drag, startPoint x: 1008, startPoint y: 309, endPoint x: 1010, endPoint y: 302, distance: 7.1
click at [1007, 309] on button "Đăng nhập" at bounding box center [1088, 300] width 306 height 24
click at [1010, 302] on button "Đăng nhập" at bounding box center [1088, 300] width 306 height 24
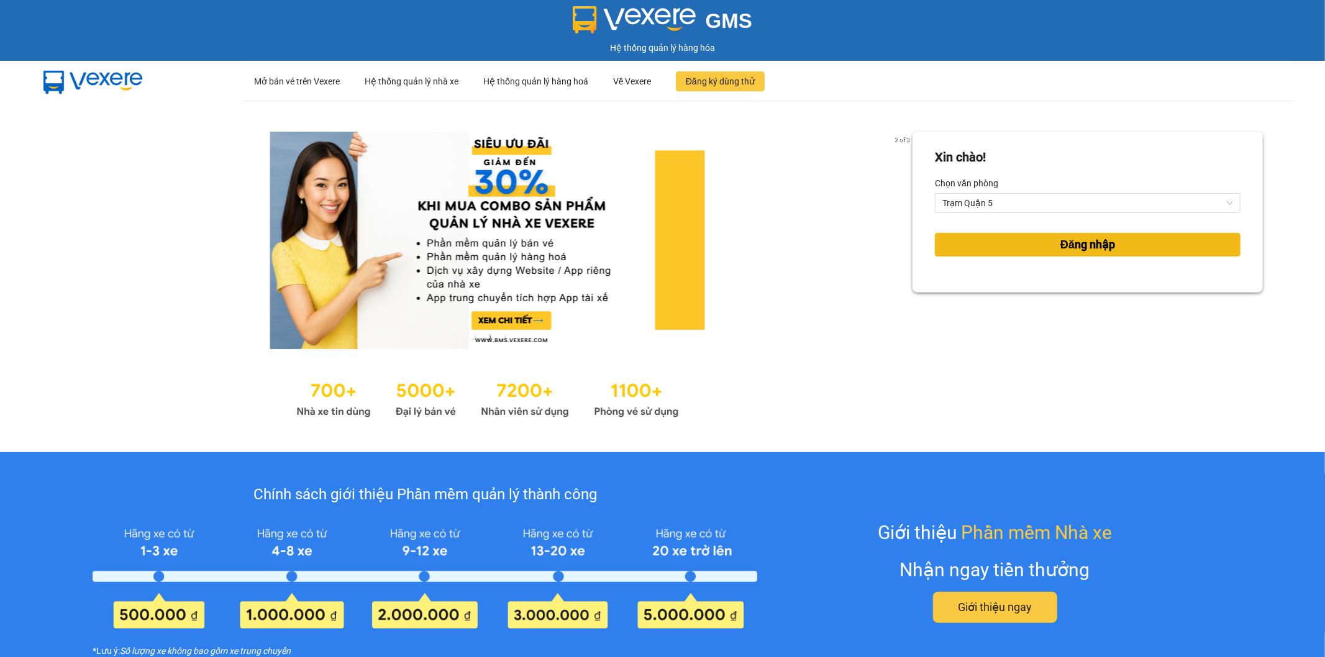
click at [1089, 247] on span "Đăng nhập" at bounding box center [1087, 244] width 55 height 17
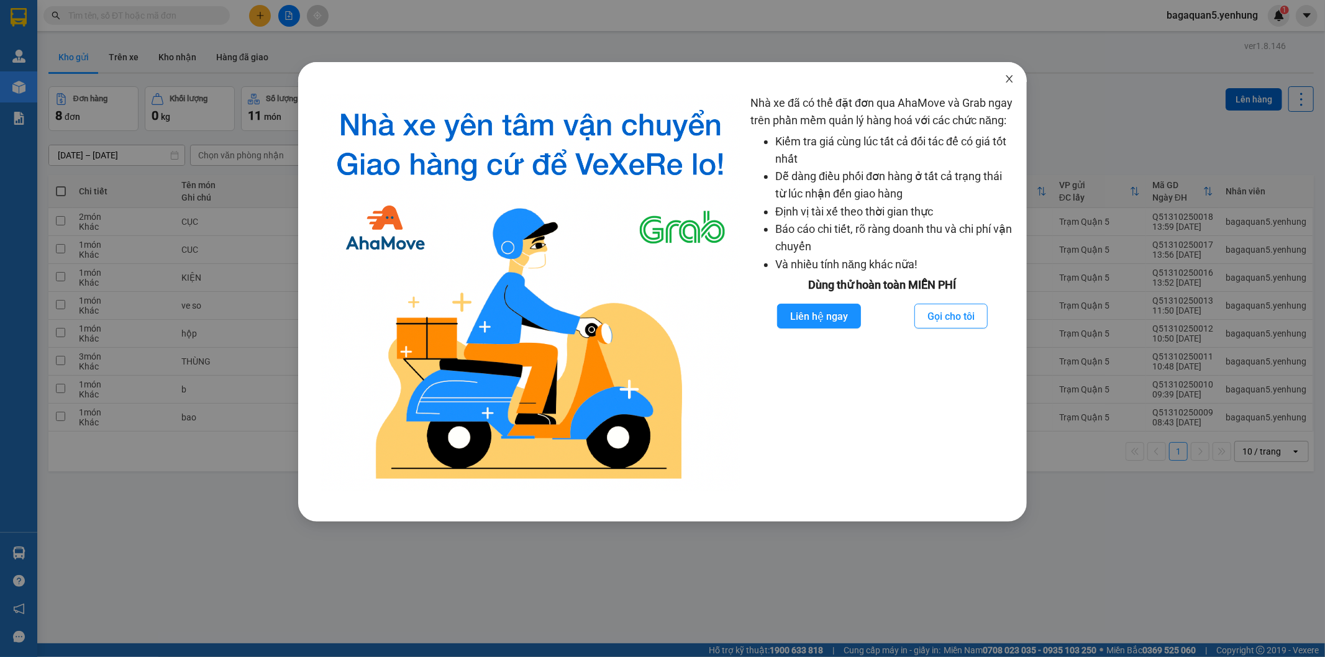
click at [1013, 70] on span "Close" at bounding box center [1009, 79] width 35 height 35
